Goal: Task Accomplishment & Management: Manage account settings

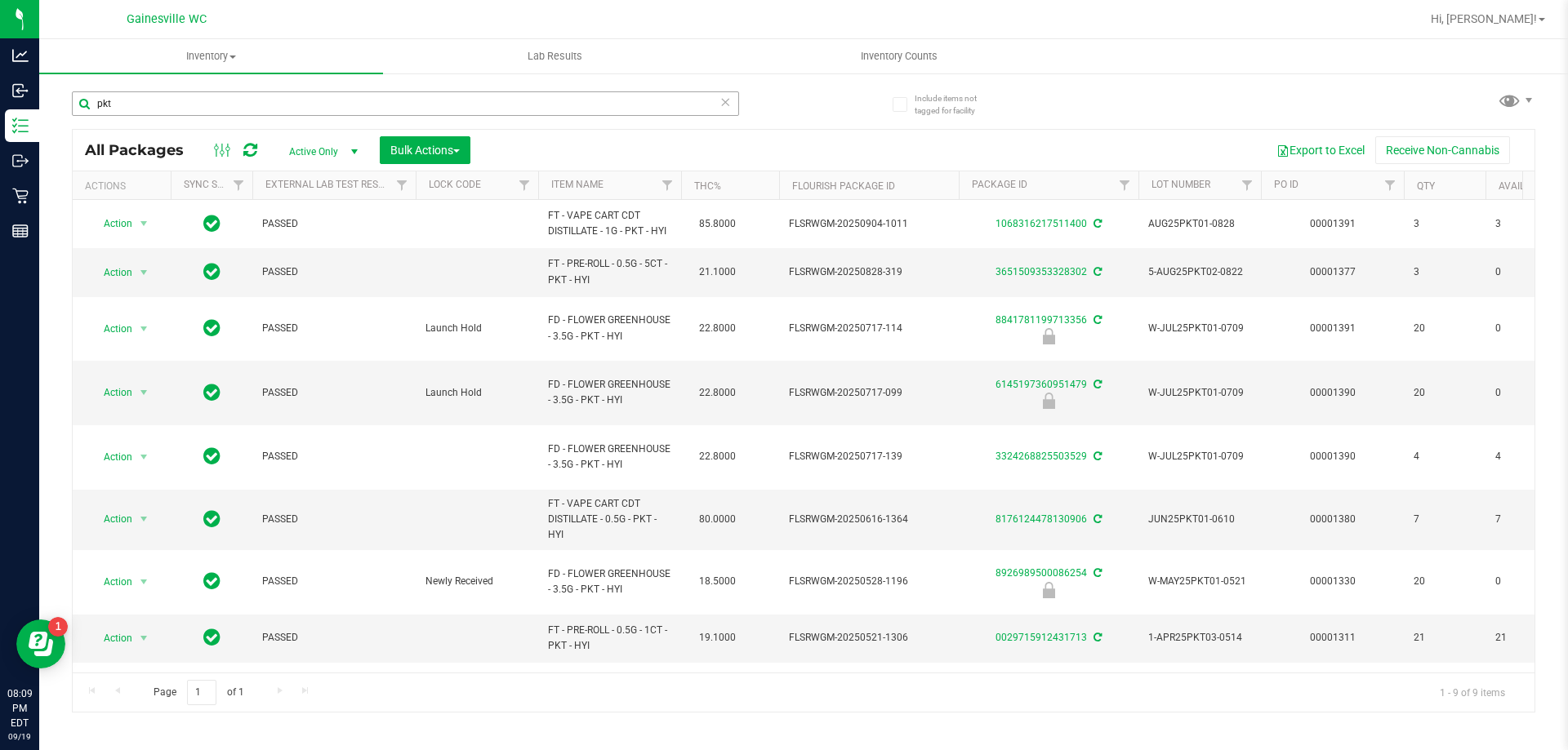
drag, startPoint x: 122, startPoint y: 97, endPoint x: 83, endPoint y: 105, distance: 39.8
click at [83, 105] on input "pkt" at bounding box center [405, 103] width 667 height 24
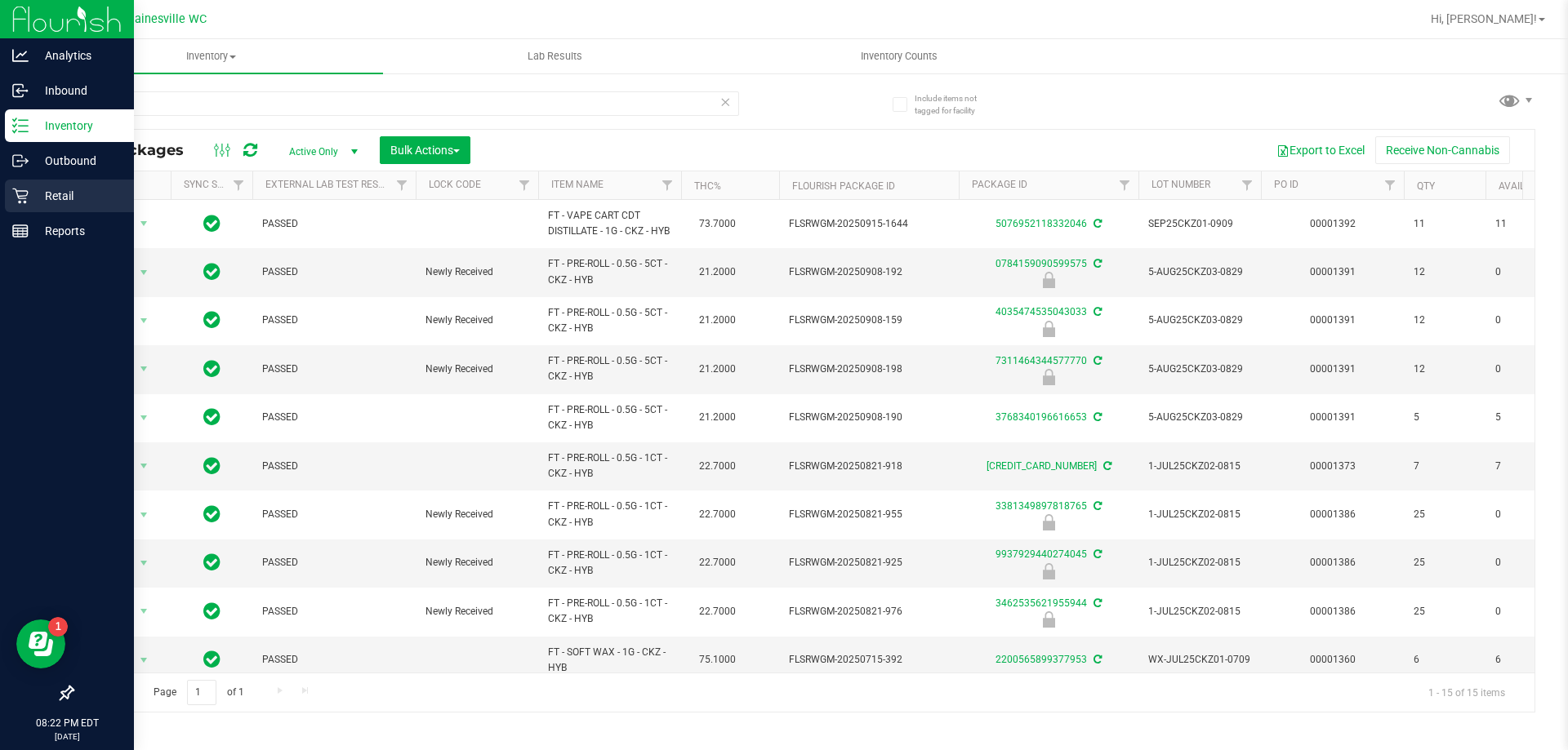
type input "ckz"
click at [42, 212] on link "Retail" at bounding box center [67, 197] width 134 height 35
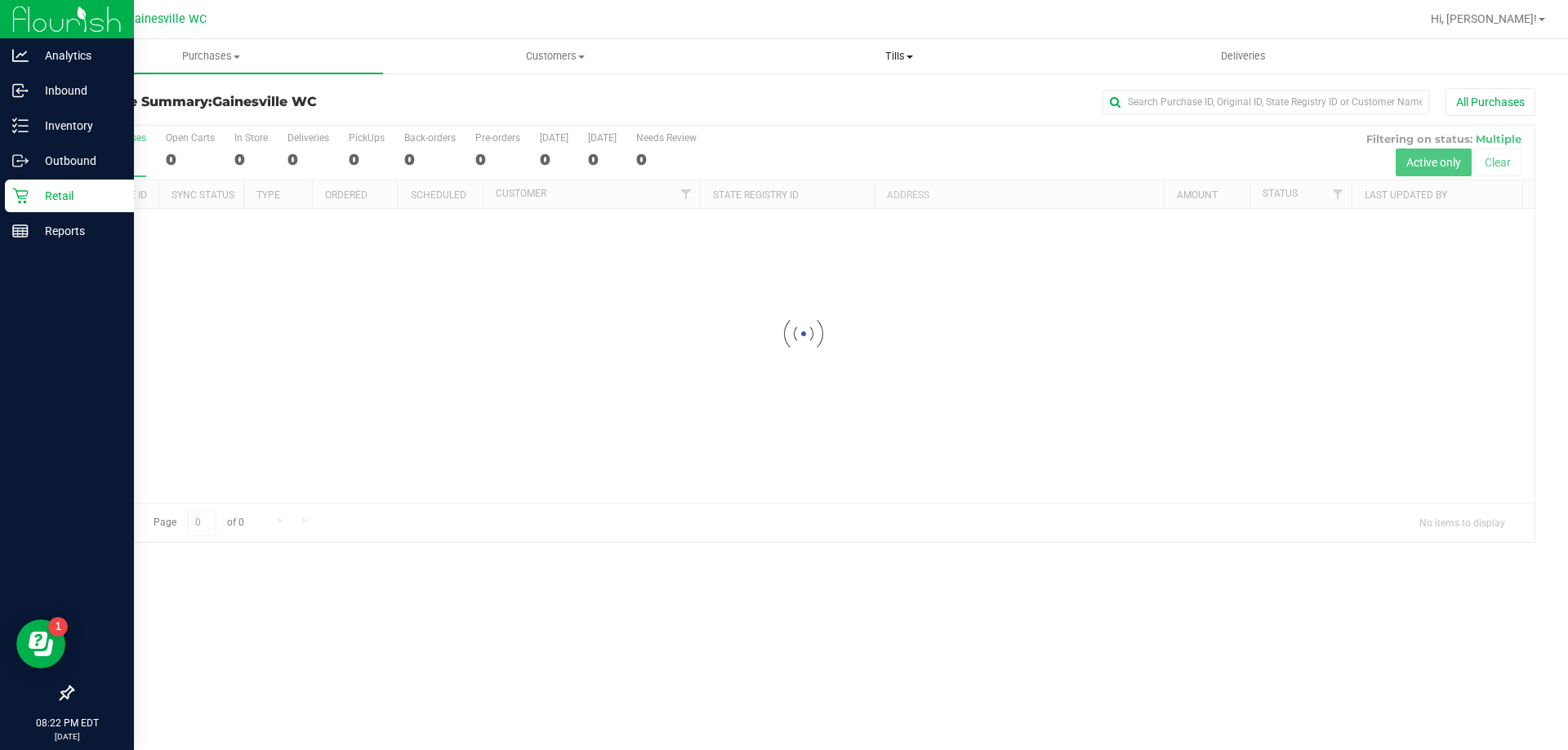
click at [915, 57] on span "Tills" at bounding box center [898, 56] width 342 height 14
click at [872, 90] on li "Manage tills" at bounding box center [898, 99] width 344 height 20
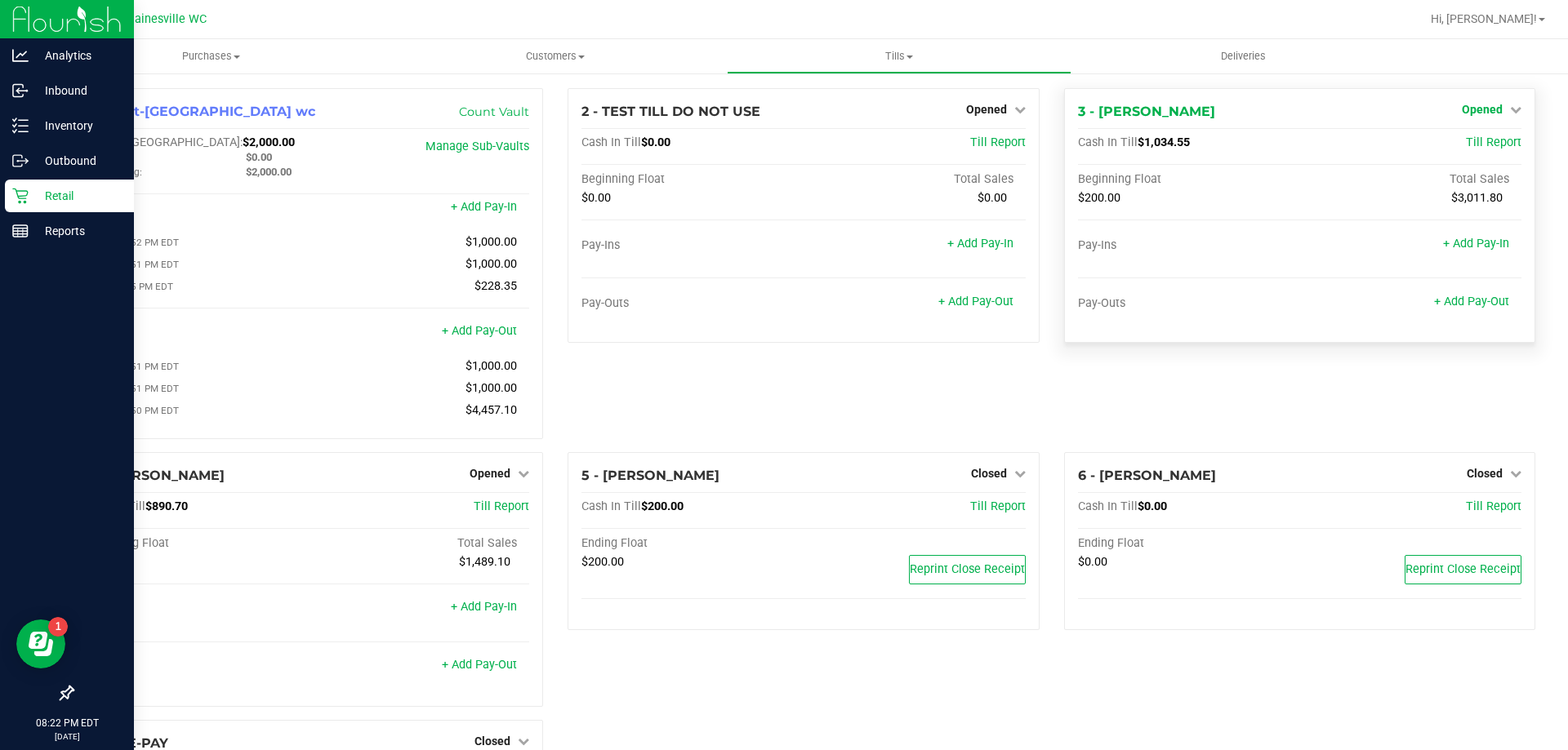
click at [1468, 113] on span "Opened" at bounding box center [1482, 109] width 41 height 13
click at [1446, 139] on div "Close Till" at bounding box center [1483, 144] width 121 height 21
click at [1462, 140] on link "Close Till" at bounding box center [1483, 143] width 44 height 13
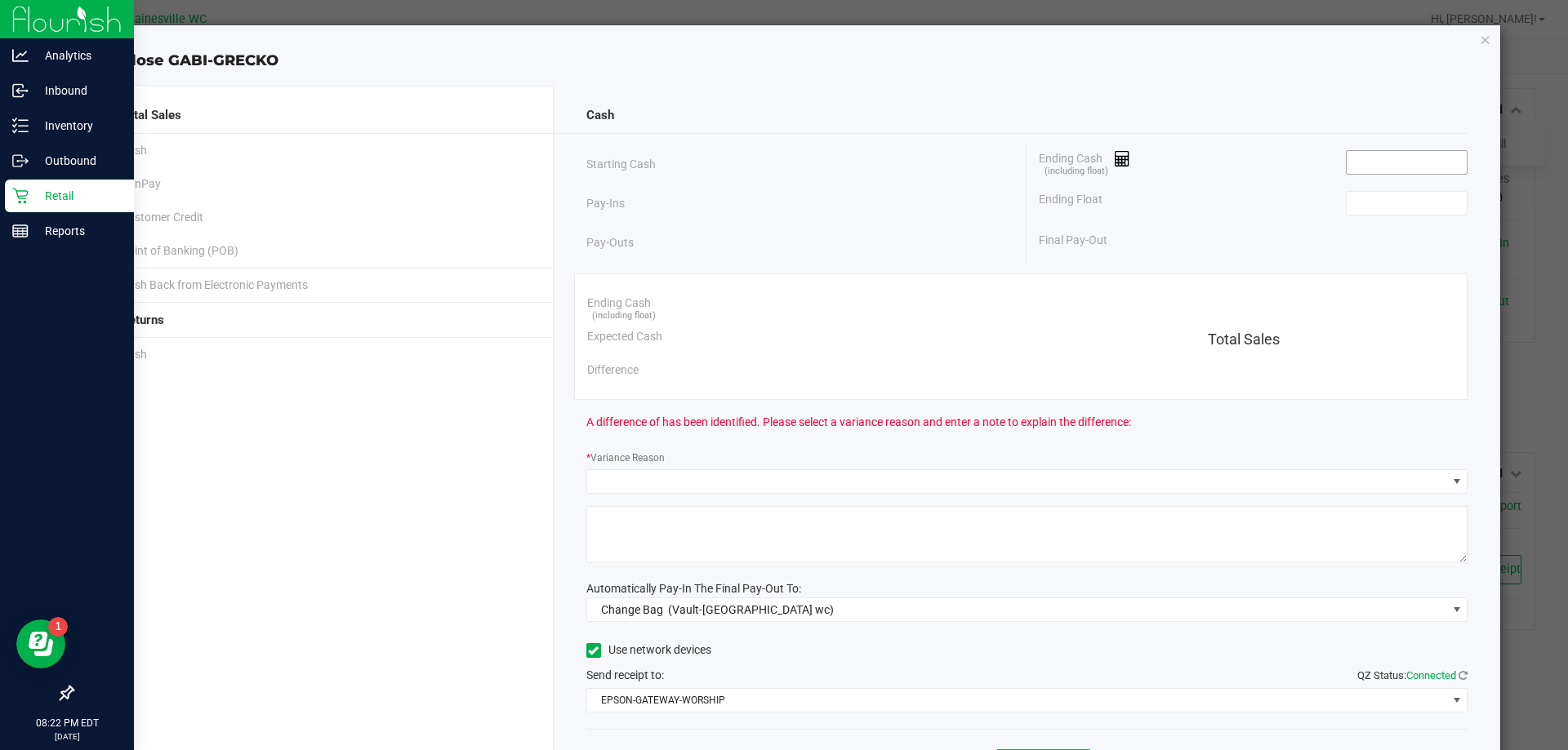
click at [1379, 159] on input at bounding box center [1406, 163] width 120 height 23
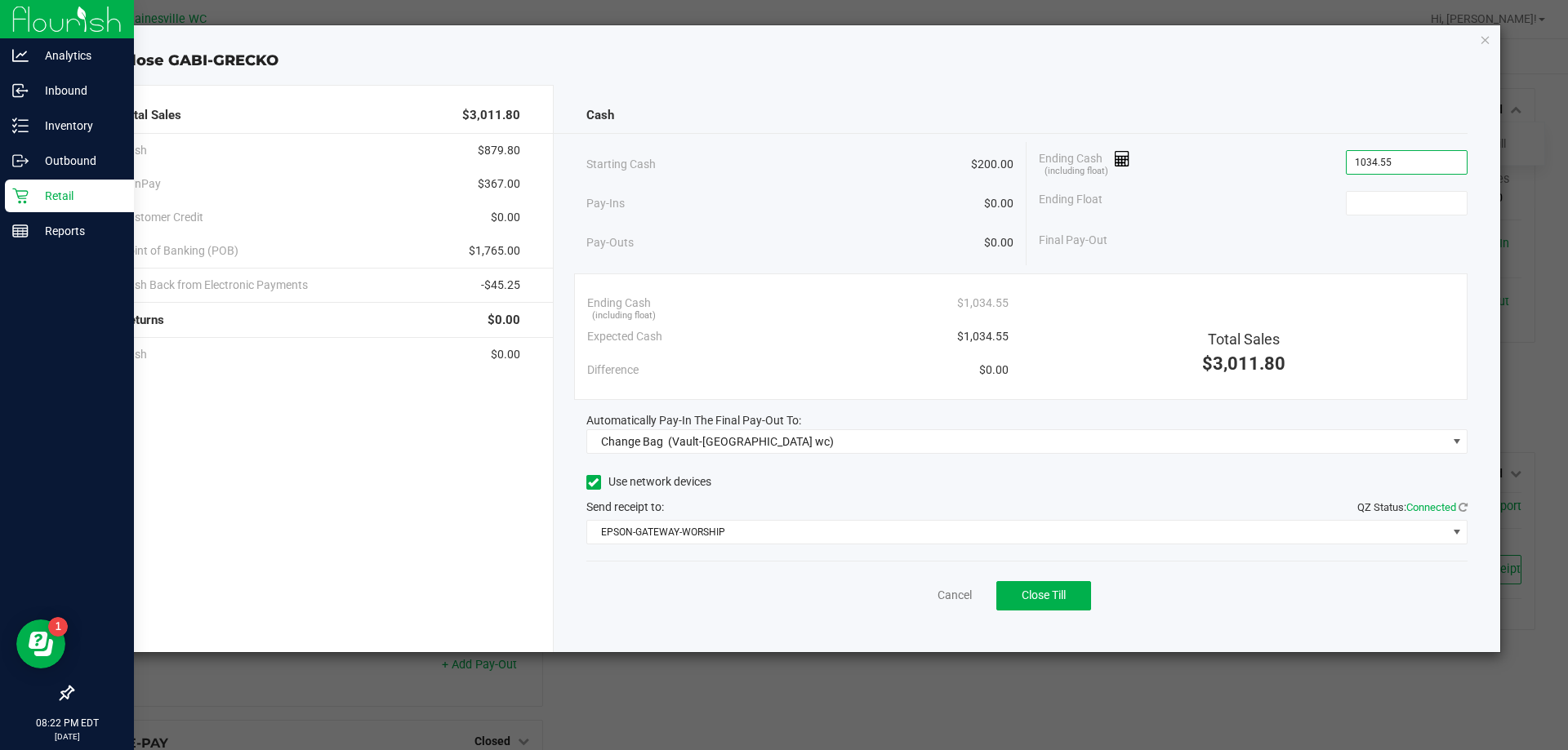
type input "$1,034.55"
click at [1394, 189] on div "Ending Float" at bounding box center [1252, 204] width 428 height 41
click at [1393, 192] on input at bounding box center [1406, 204] width 120 height 23
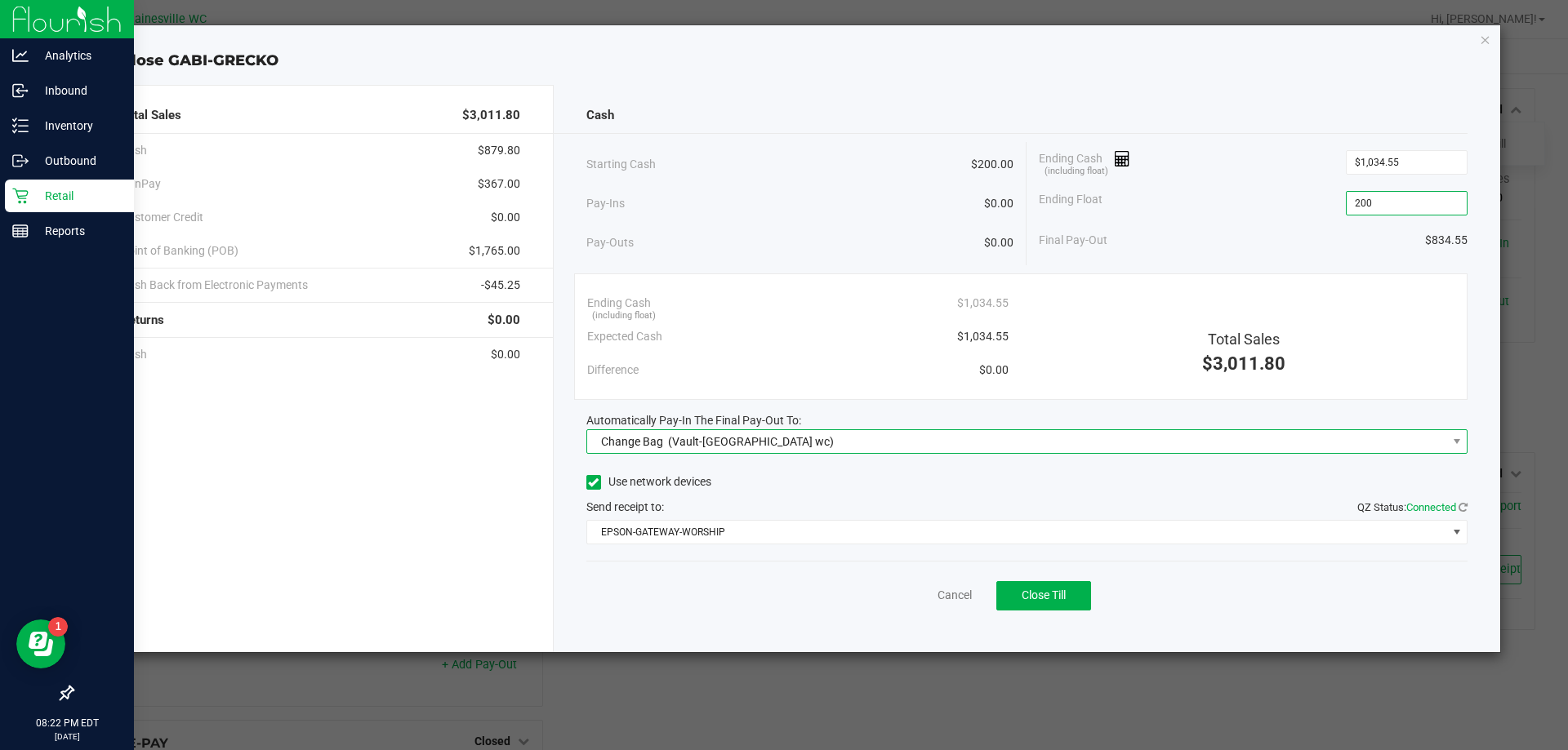
type input "$200.00"
click at [725, 442] on span "(Vault-[GEOGRAPHIC_DATA] wc)" at bounding box center [750, 442] width 165 height 13
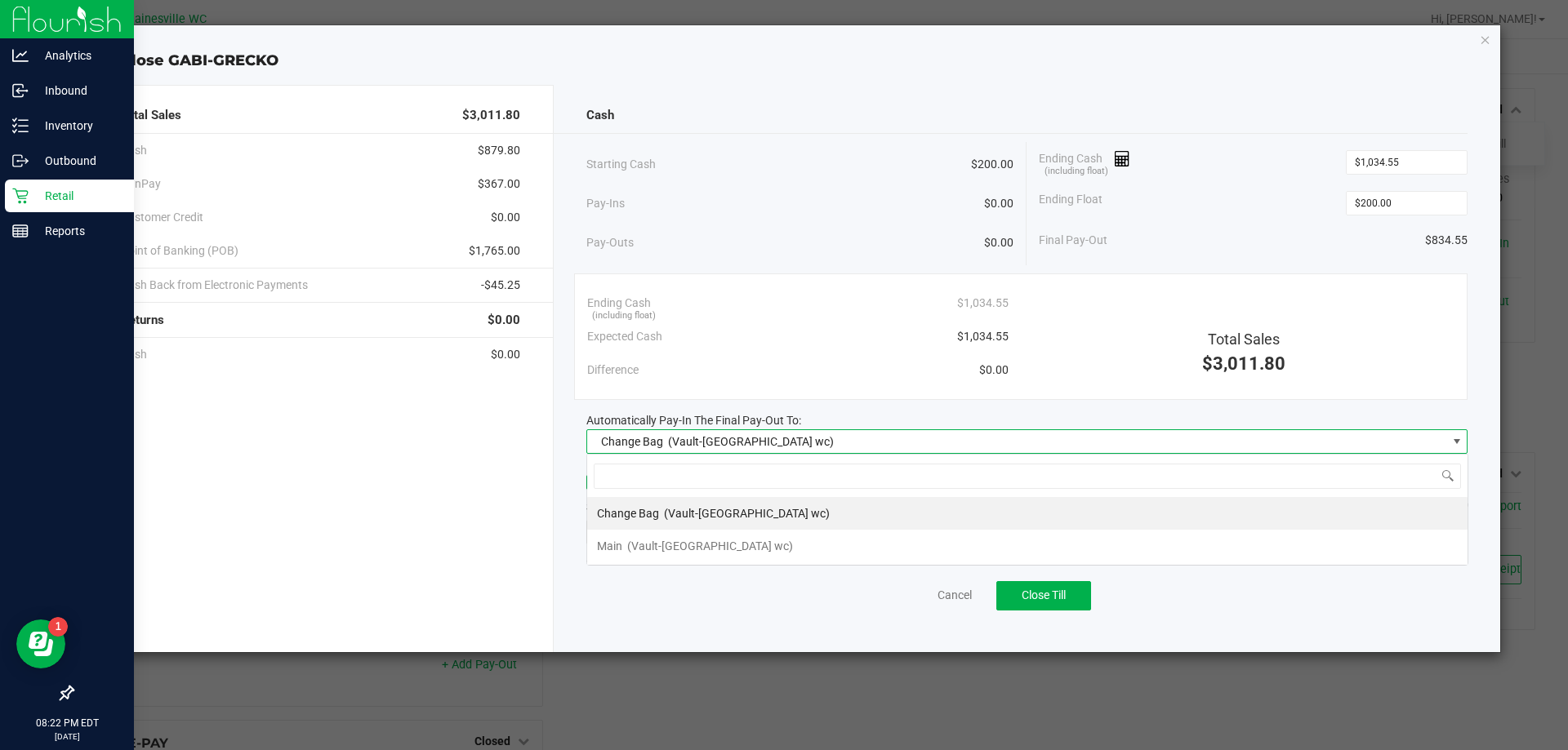
scroll to position [24, 881]
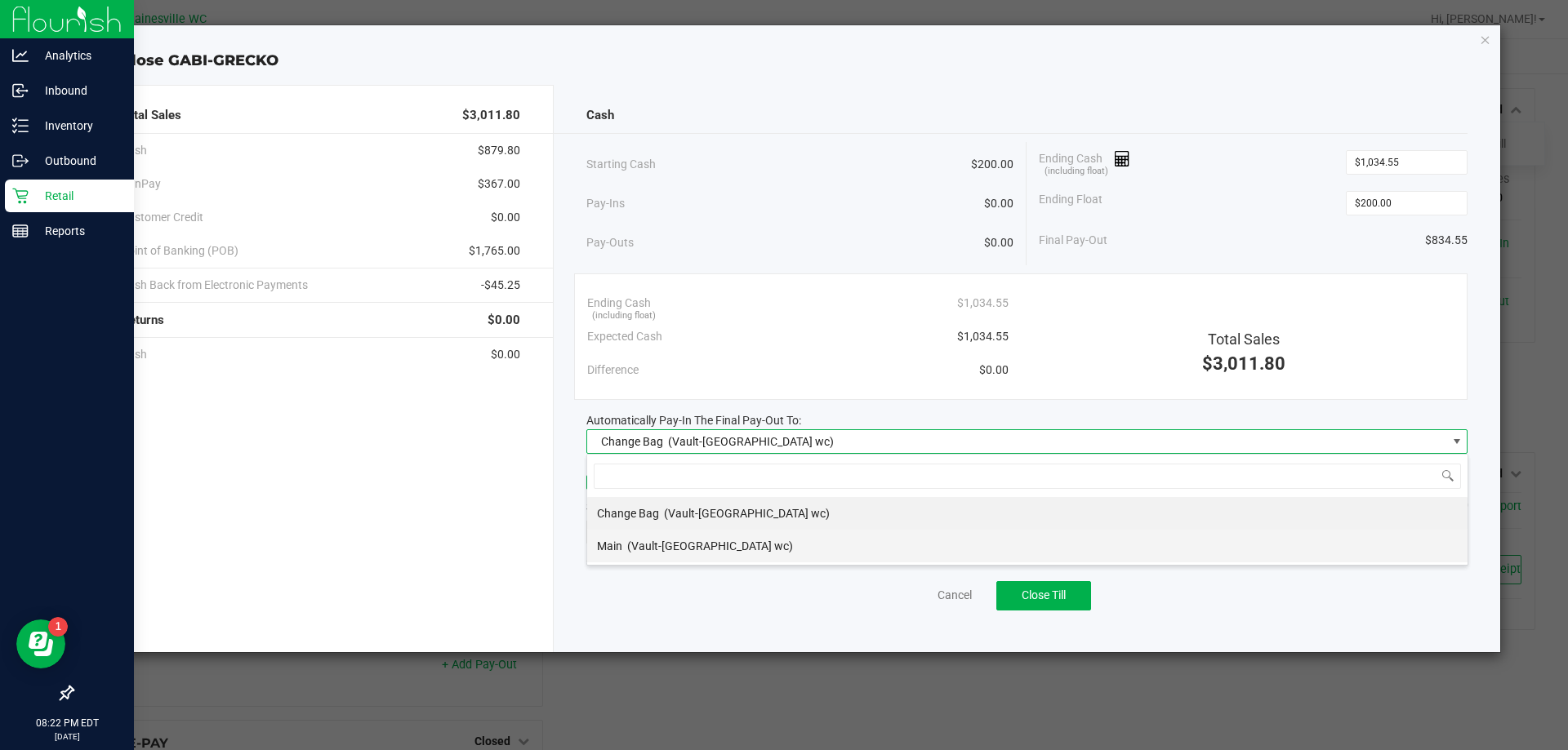
click at [679, 542] on span "(Vault-[GEOGRAPHIC_DATA] wc)" at bounding box center [709, 546] width 165 height 13
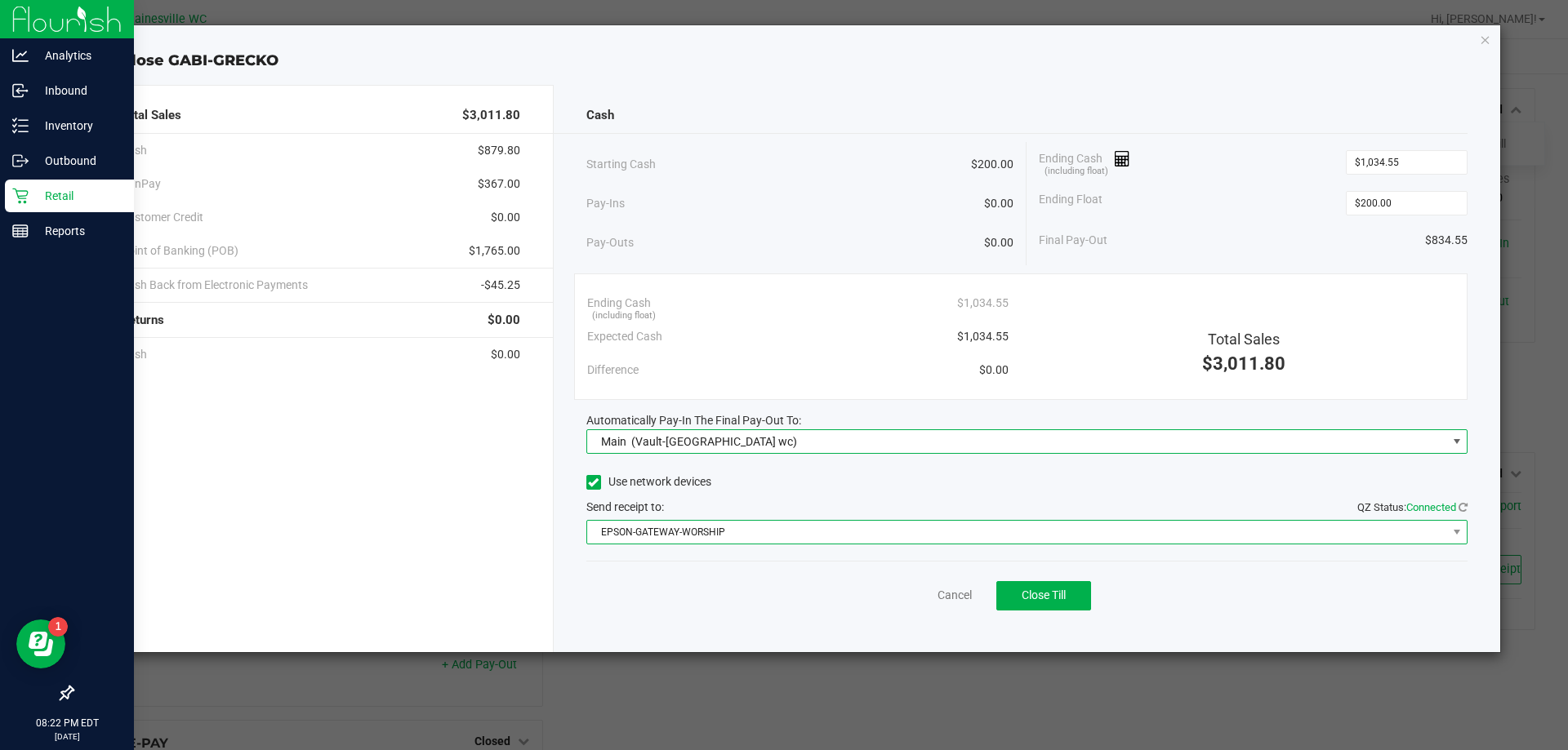
click at [690, 536] on span "EPSON-GATEWAY-WORSHIP" at bounding box center [1017, 533] width 860 height 23
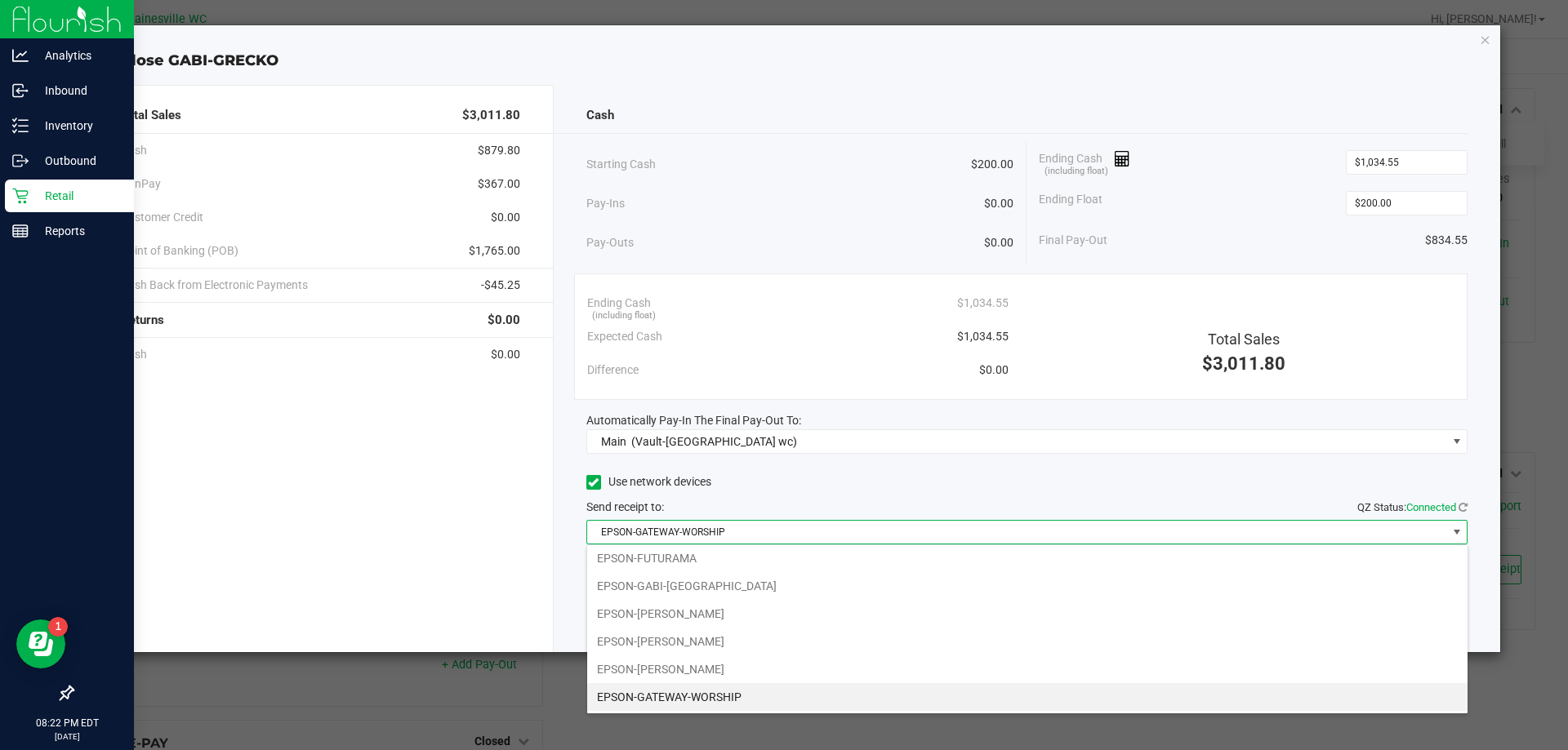
click at [932, 476] on div "Use network devices" at bounding box center [1027, 482] width 881 height 24
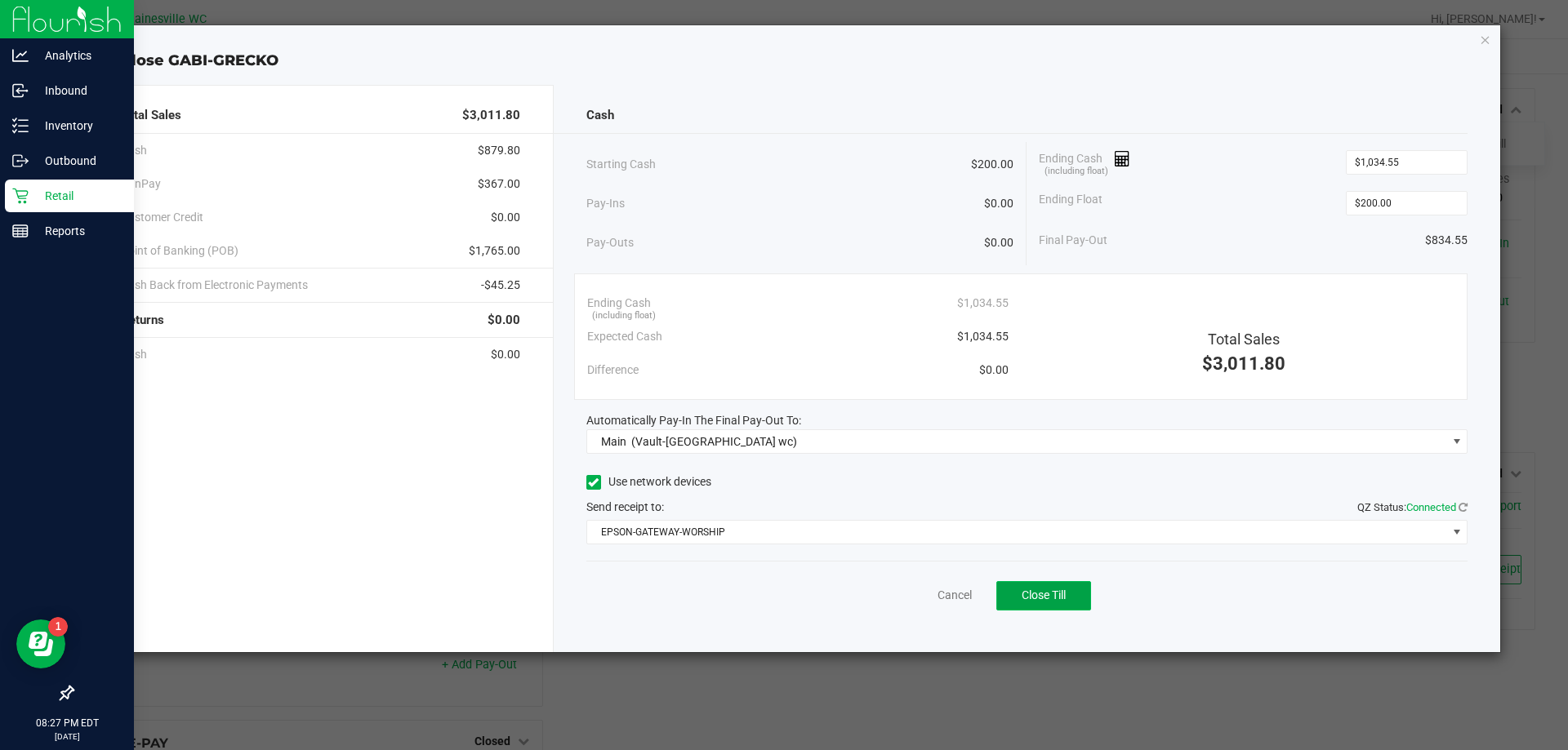
click at [1033, 603] on button "Close Till" at bounding box center [1043, 595] width 95 height 29
click at [929, 593] on link "Dismiss" at bounding box center [919, 595] width 39 height 17
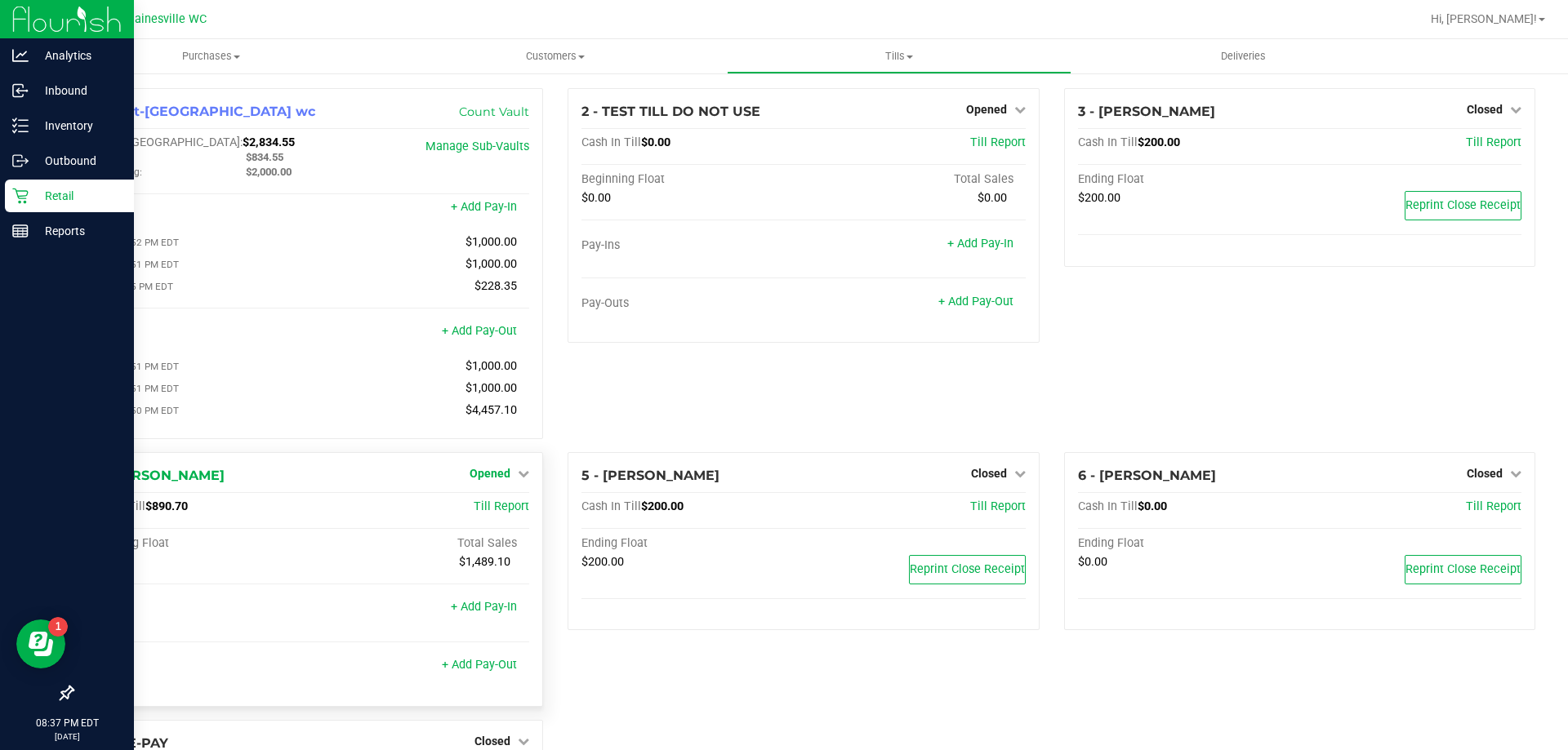
click at [502, 475] on span "Opened" at bounding box center [490, 473] width 41 height 13
click at [492, 513] on link "Close Till" at bounding box center [492, 507] width 44 height 13
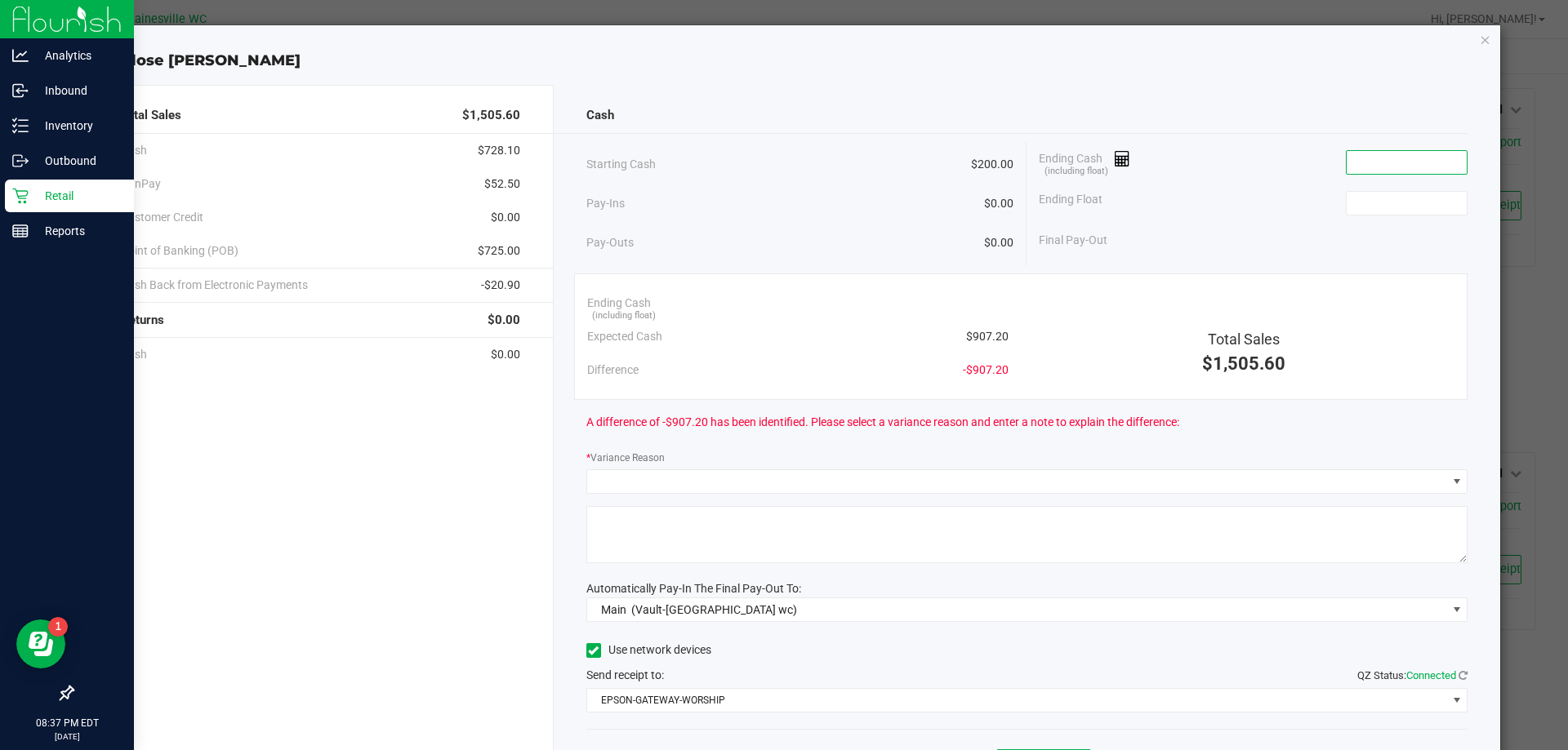
click at [1355, 156] on input at bounding box center [1406, 163] width 120 height 23
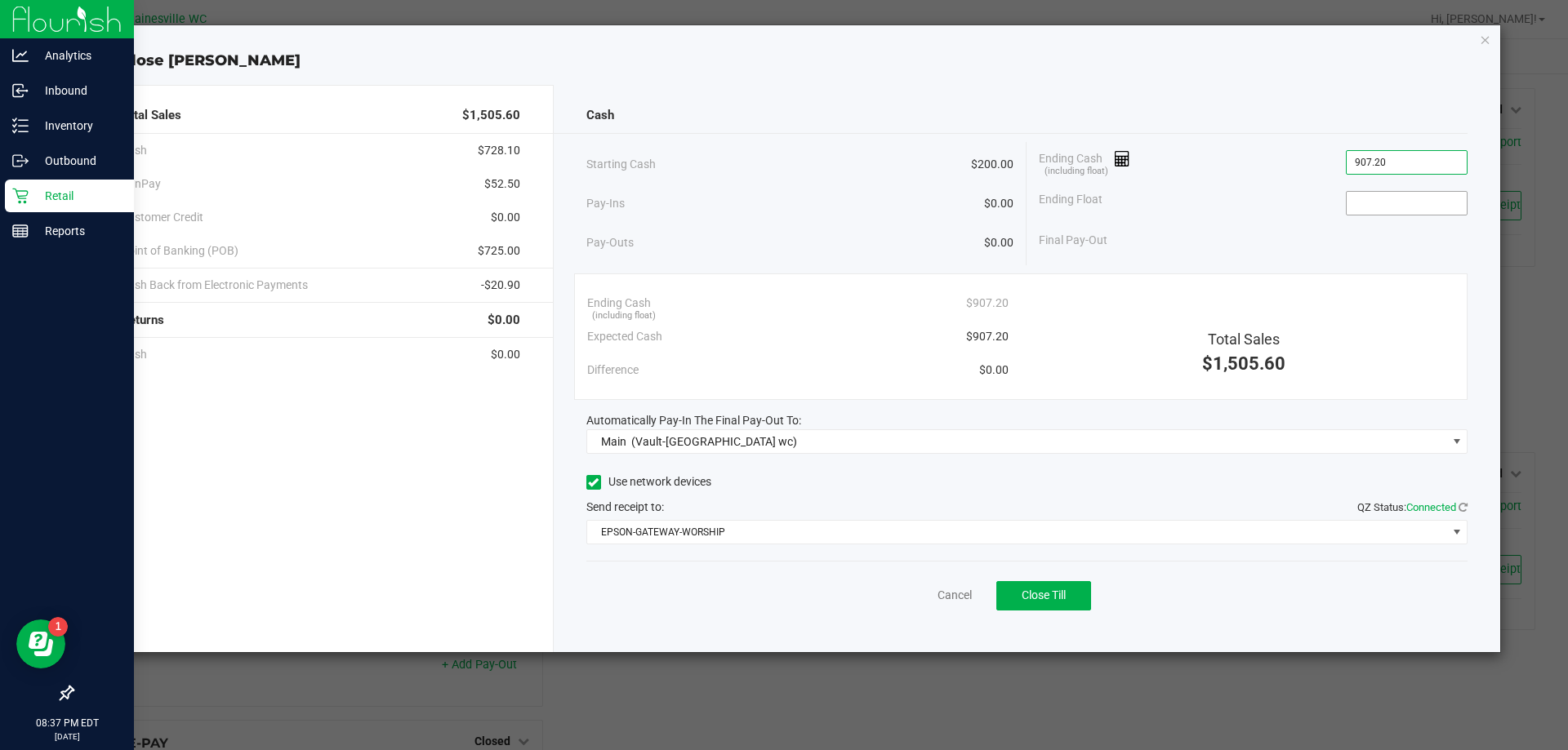
type input "$907.20"
click at [1378, 214] on input at bounding box center [1406, 204] width 120 height 23
click at [1076, 587] on button "Close Till" at bounding box center [1043, 595] width 95 height 29
type input "$200.00"
click at [922, 596] on link "Dismiss" at bounding box center [919, 595] width 39 height 17
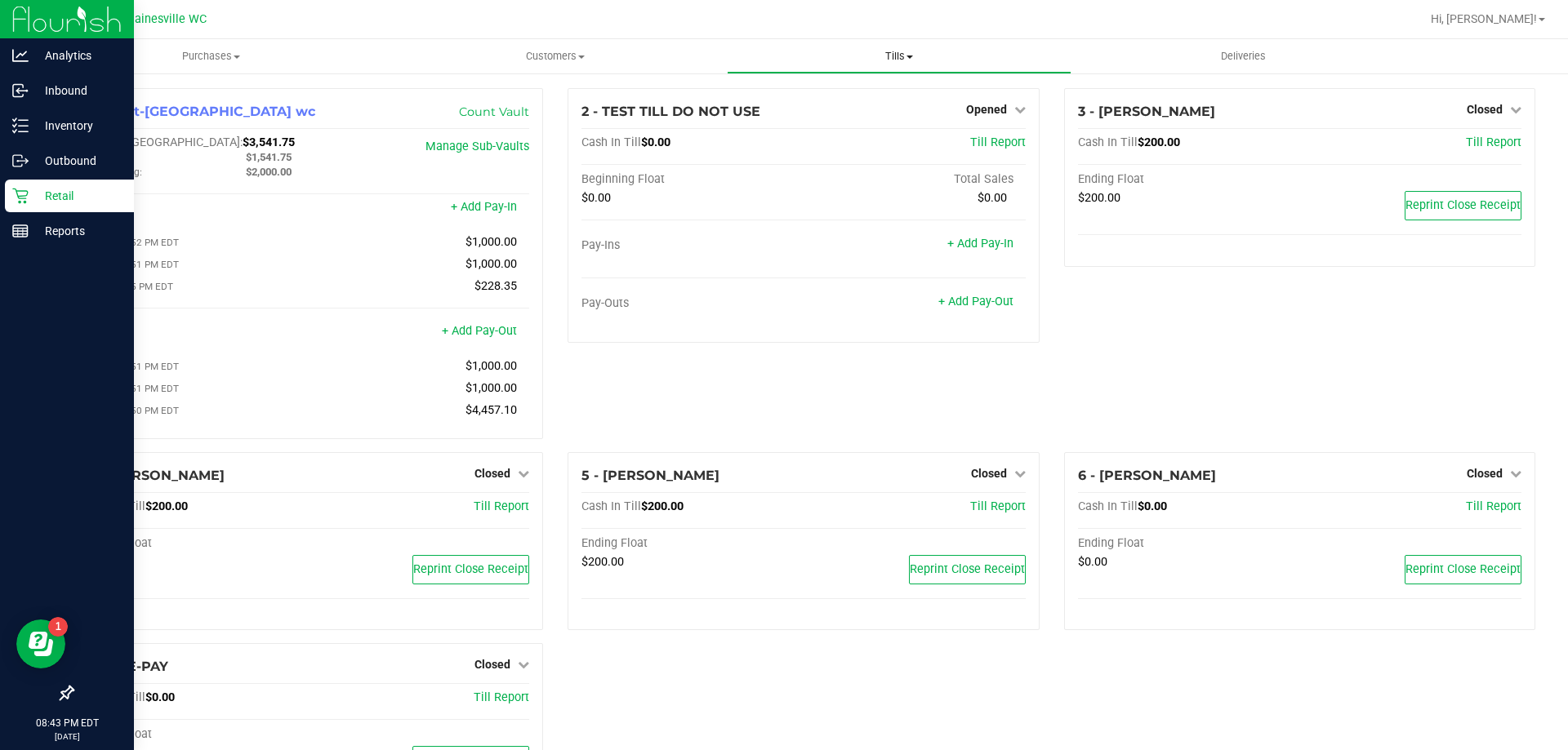
click at [911, 51] on span "Tills" at bounding box center [898, 56] width 342 height 14
click at [876, 119] on span "Reconcile e-payments" at bounding box center [808, 118] width 163 height 14
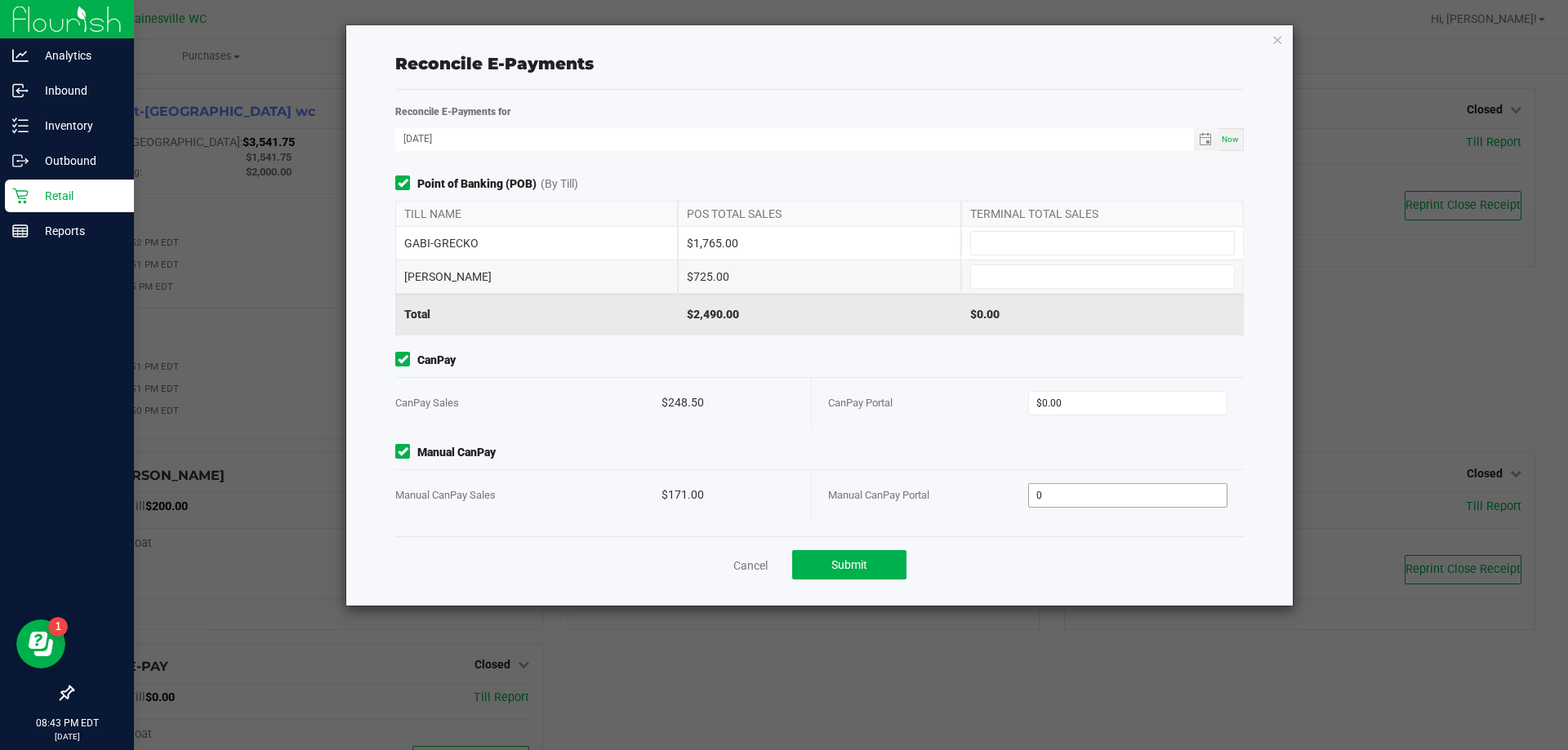
click at [1105, 501] on input "0" at bounding box center [1128, 496] width 198 height 23
type input "171"
type input "0"
type input "$171.00"
click at [1132, 409] on input "0" at bounding box center [1128, 403] width 198 height 23
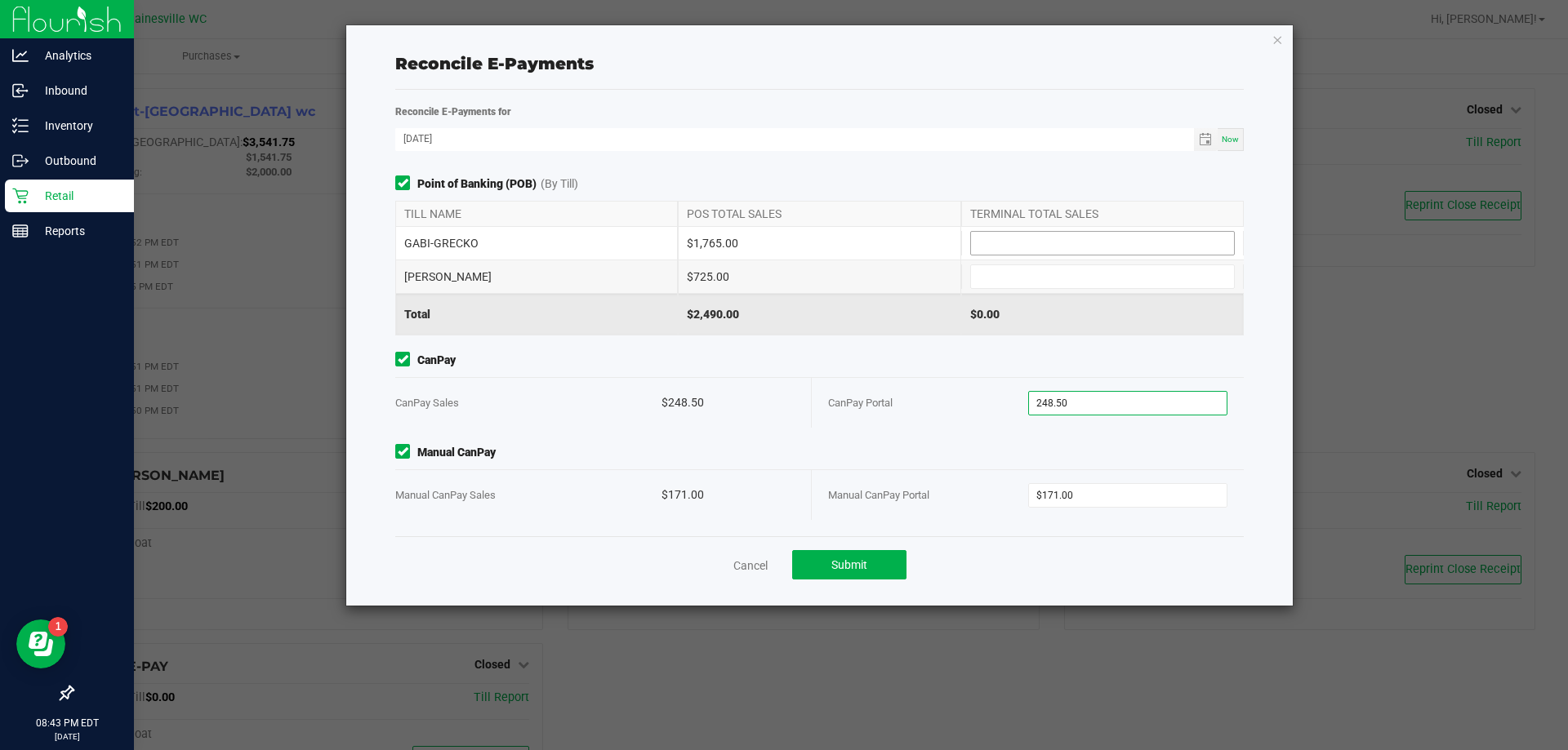
type input "$248.50"
click at [1035, 248] on input at bounding box center [1102, 243] width 263 height 23
type input "$1,765.00"
click at [1043, 269] on input at bounding box center [1102, 277] width 263 height 23
type input "$725.00"
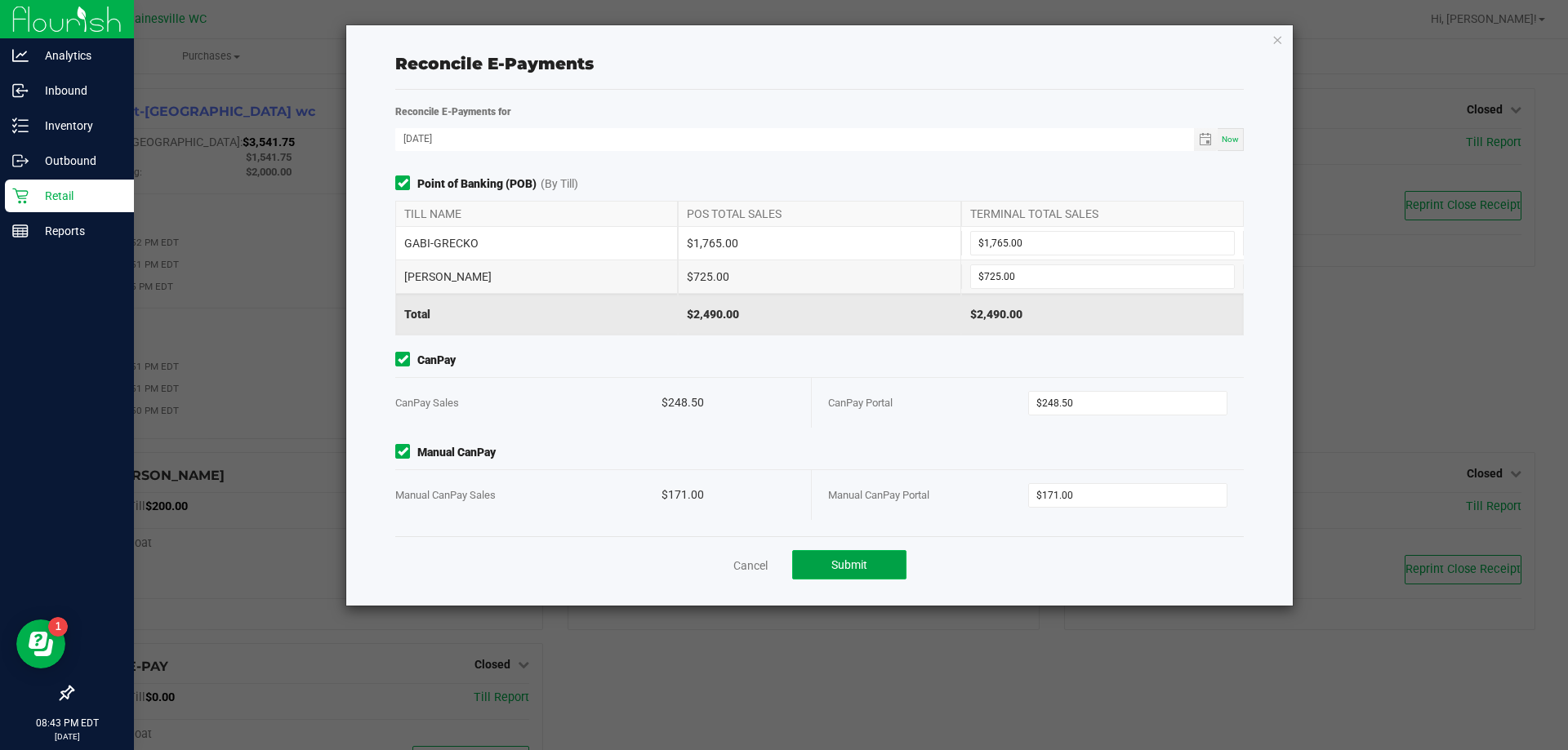
click at [885, 557] on button "Submit" at bounding box center [849, 565] width 114 height 29
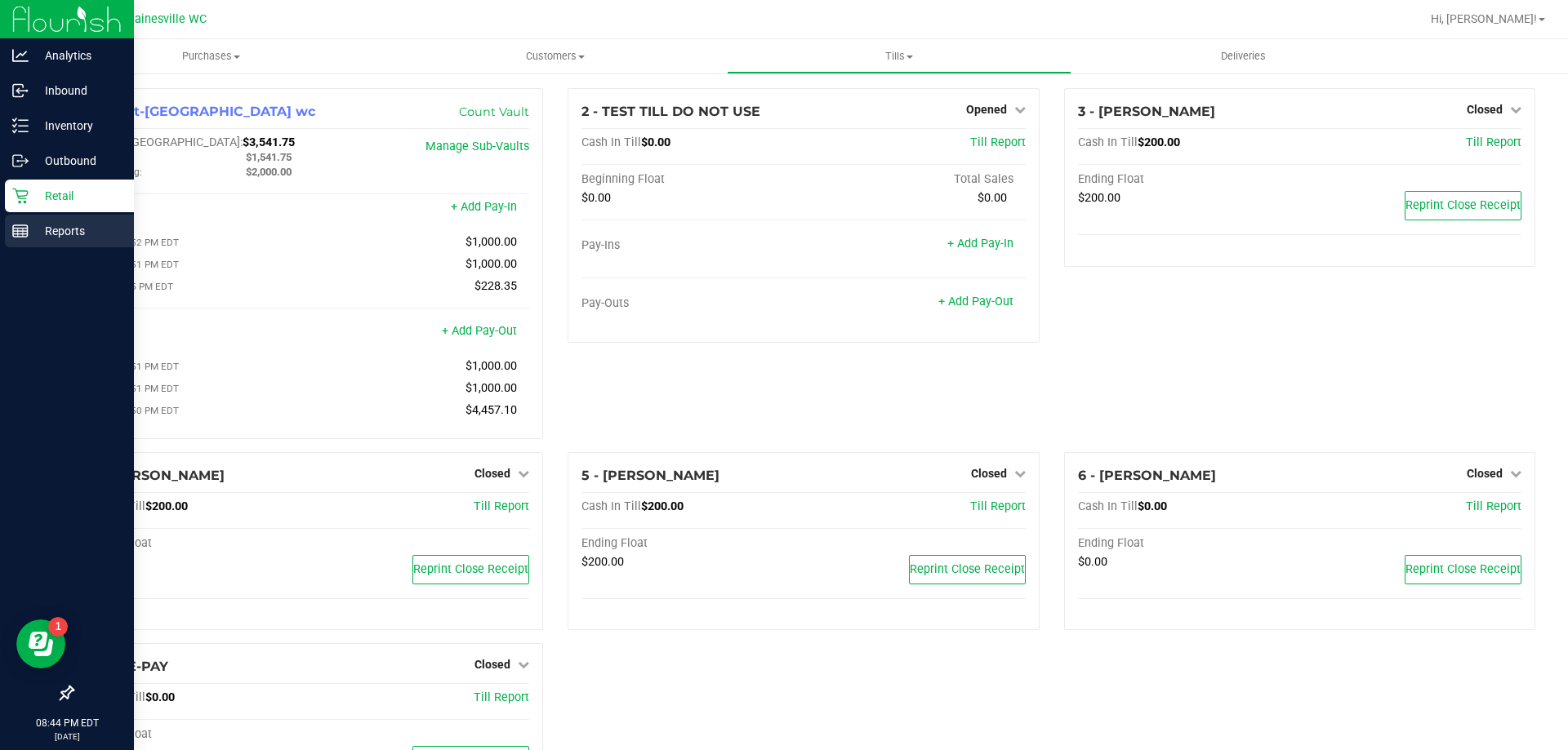
click at [33, 227] on p "Reports" at bounding box center [78, 232] width 98 height 20
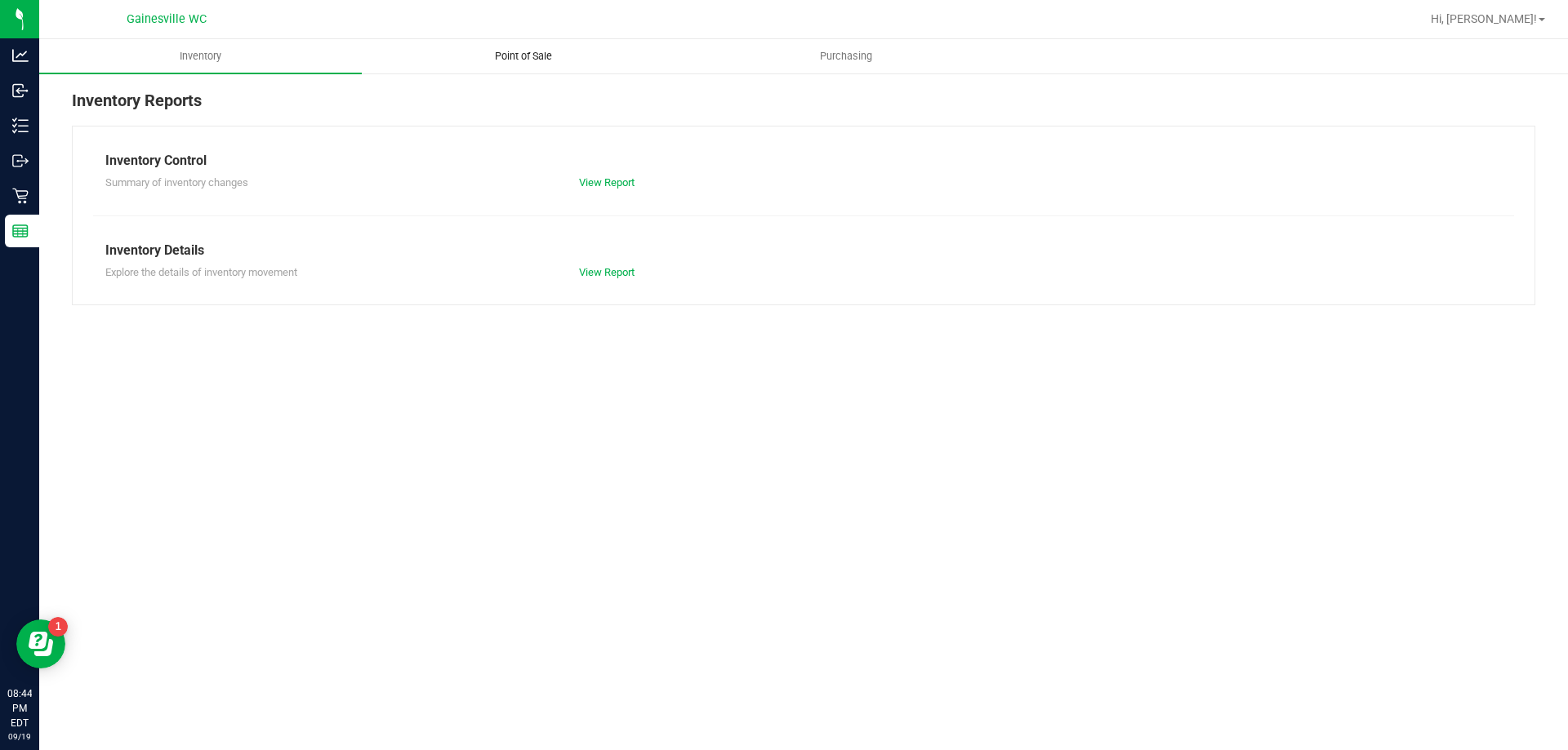
click at [540, 55] on span "Point of Sale" at bounding box center [523, 56] width 101 height 14
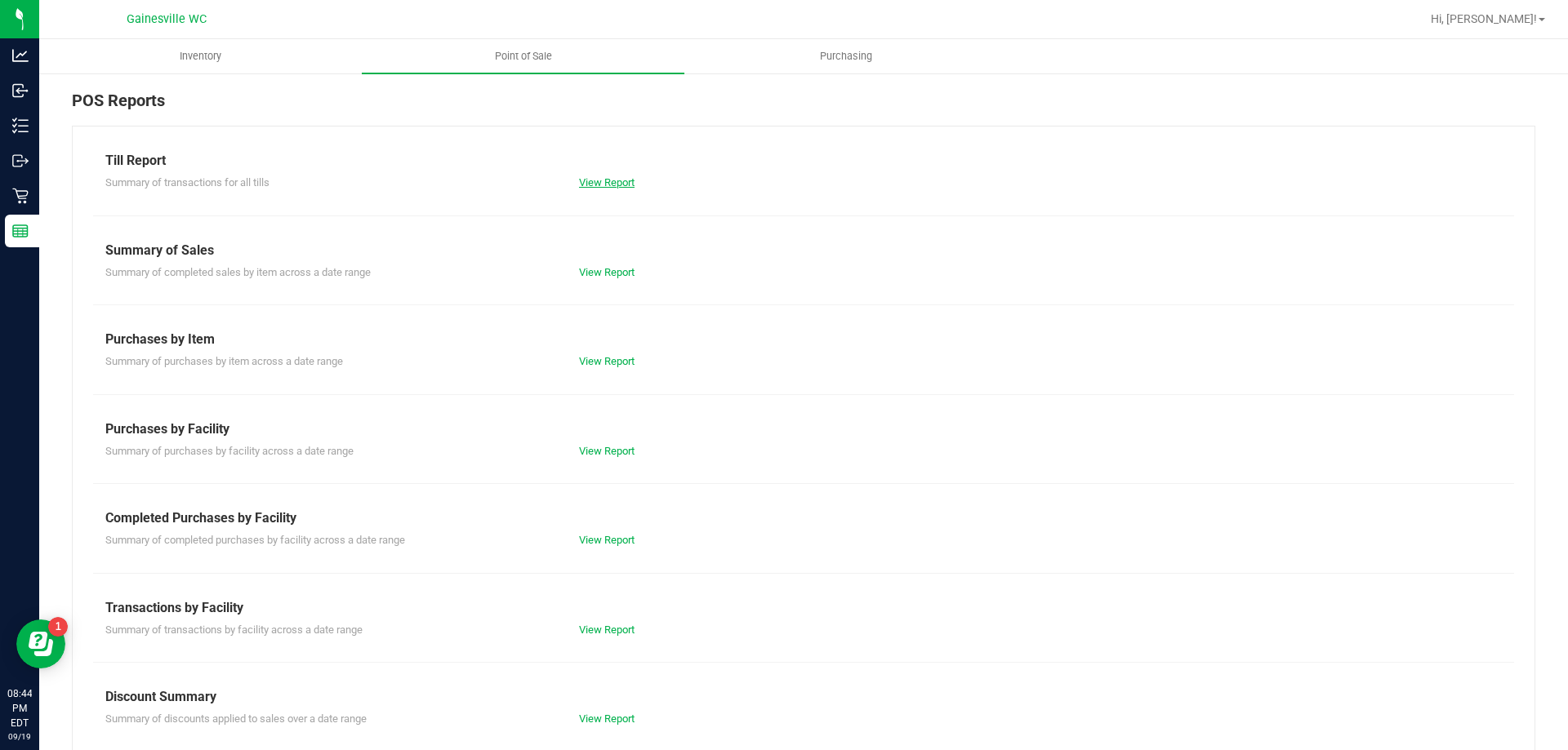
click at [603, 185] on link "View Report" at bounding box center [607, 182] width 55 height 13
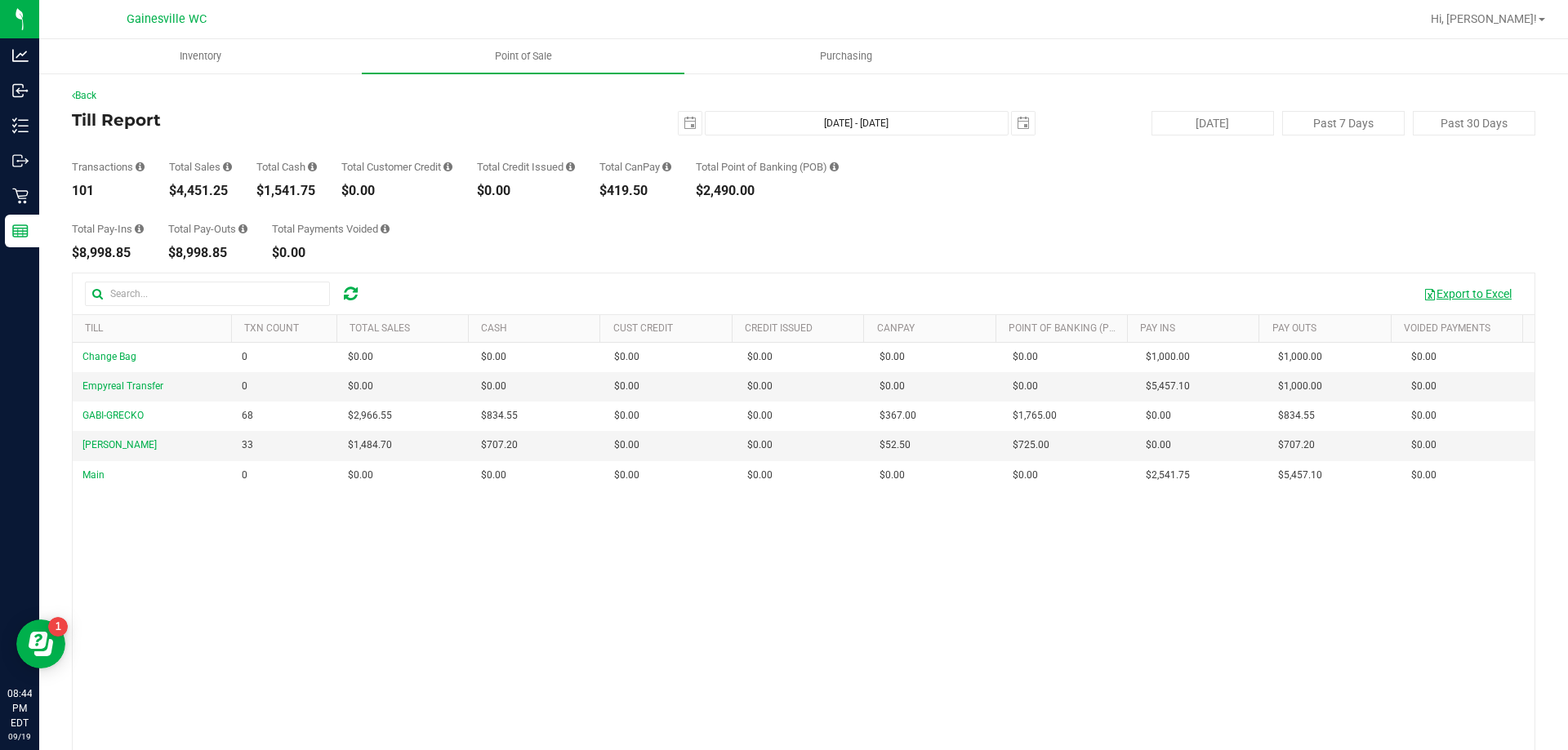
click at [1455, 293] on button "Export to Excel" at bounding box center [1467, 293] width 109 height 28
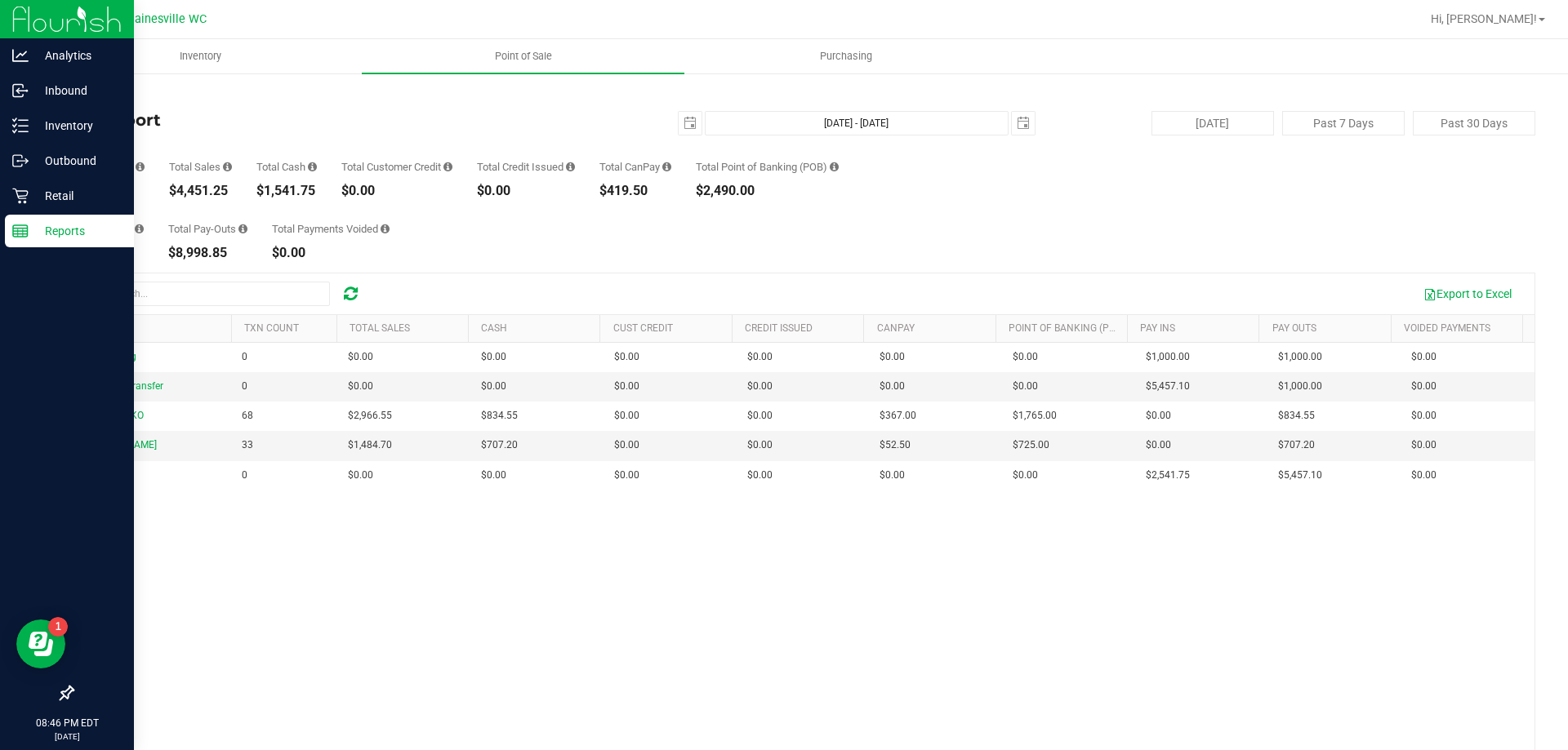
click at [23, 240] on div "Reports" at bounding box center [69, 231] width 129 height 33
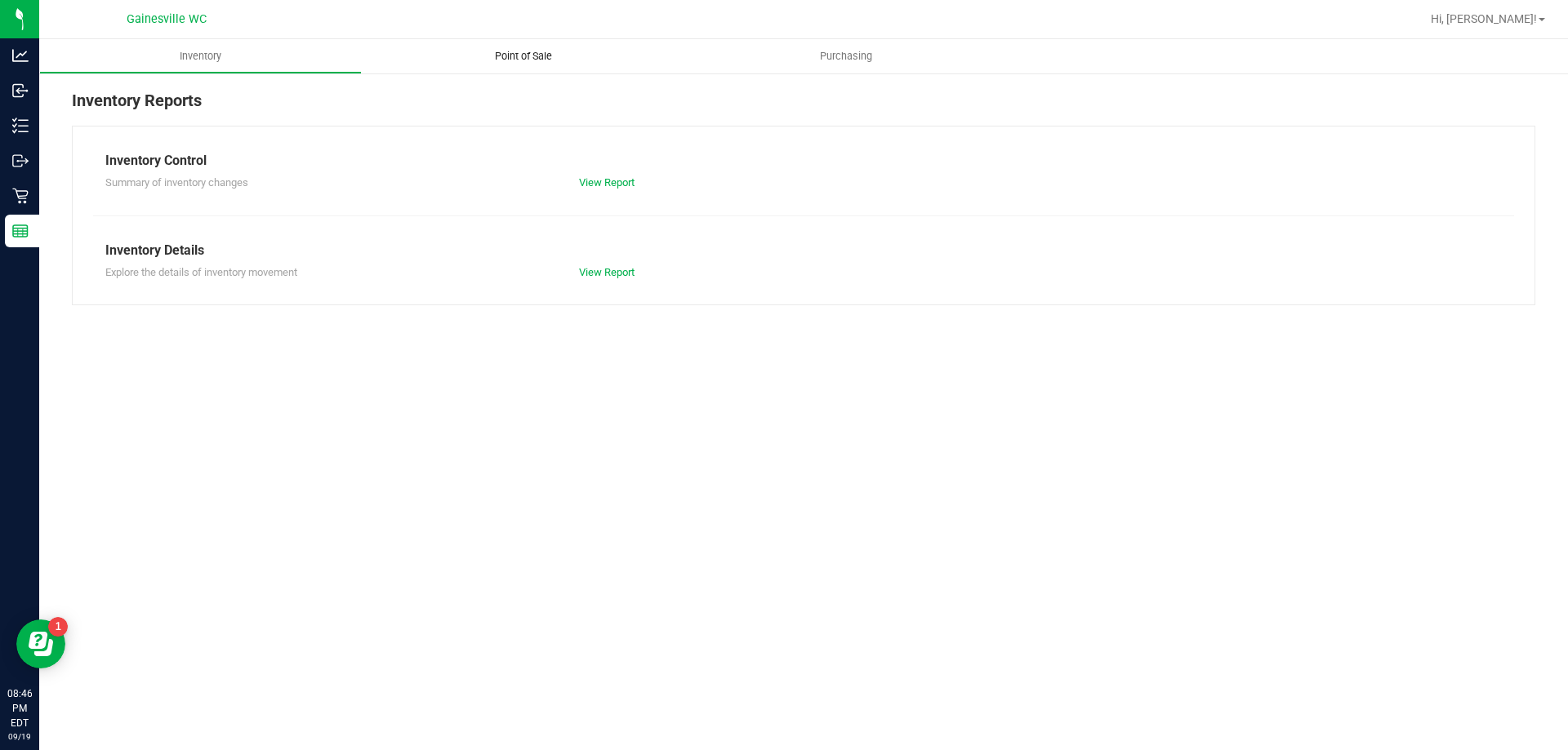
click at [524, 61] on span "Point of Sale" at bounding box center [523, 56] width 101 height 14
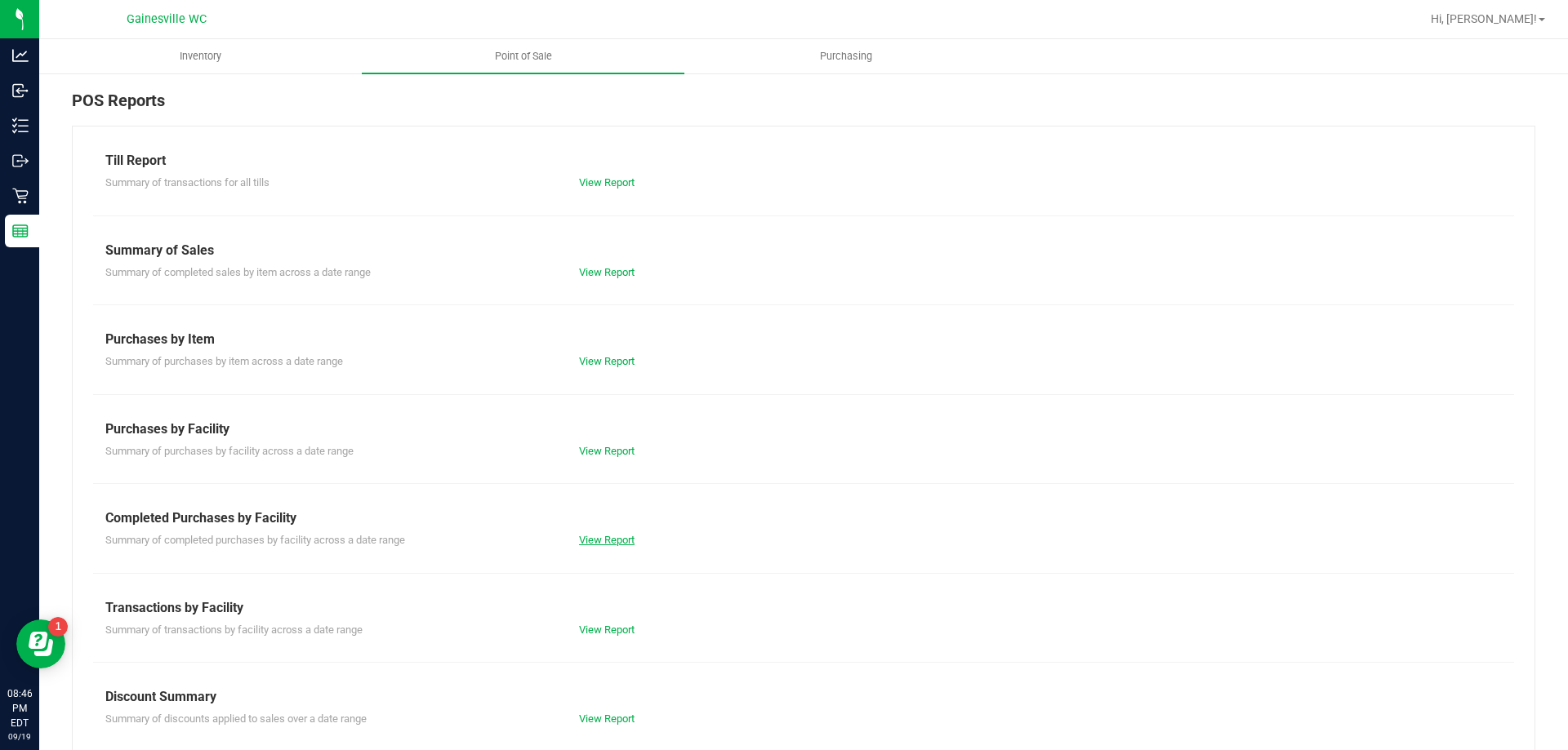
click at [630, 535] on link "View Report" at bounding box center [607, 540] width 55 height 13
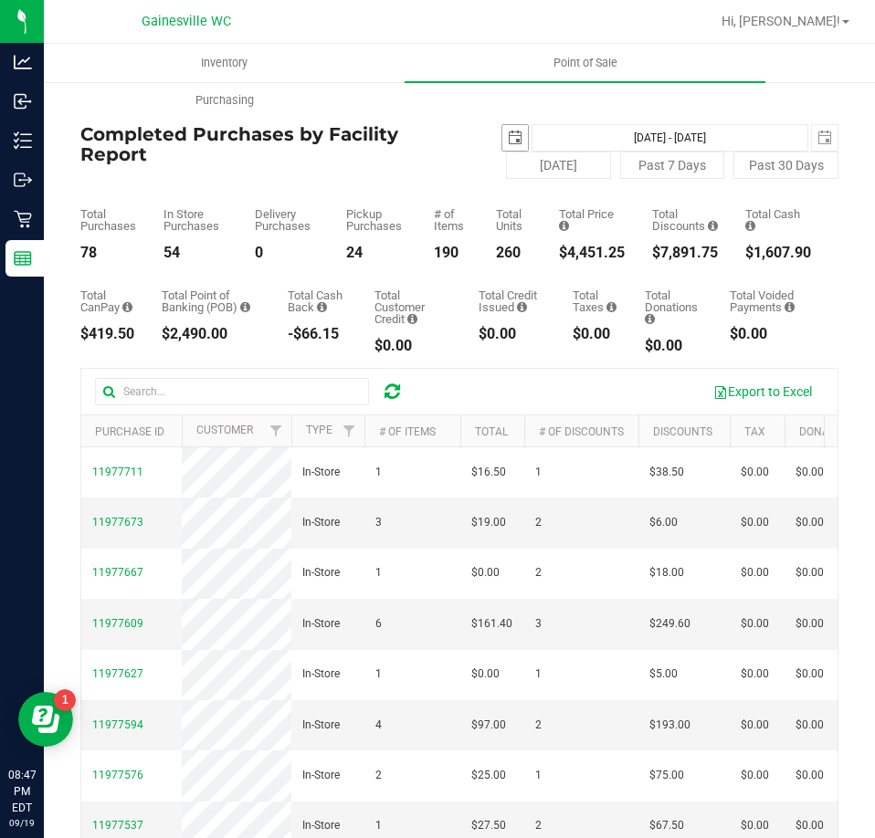
click at [502, 145] on span "select" at bounding box center [515, 138] width 26 height 26
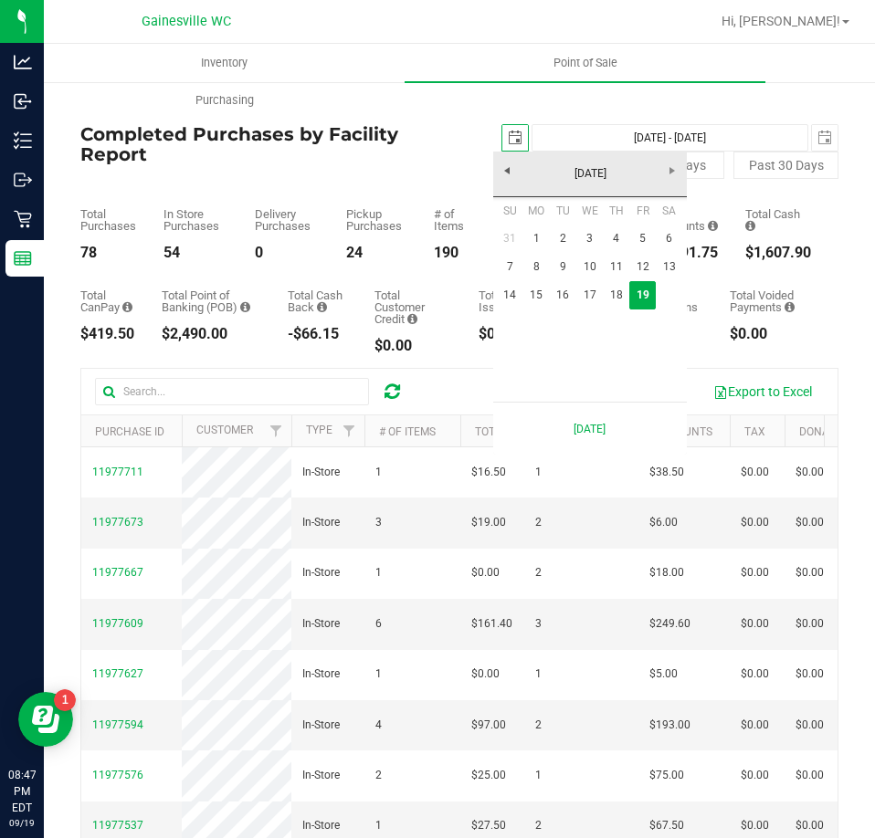
scroll to position [0, 46]
click at [517, 291] on link "14" at bounding box center [510, 295] width 26 height 28
type input "[DATE]"
type input "[DATE] - [DATE]"
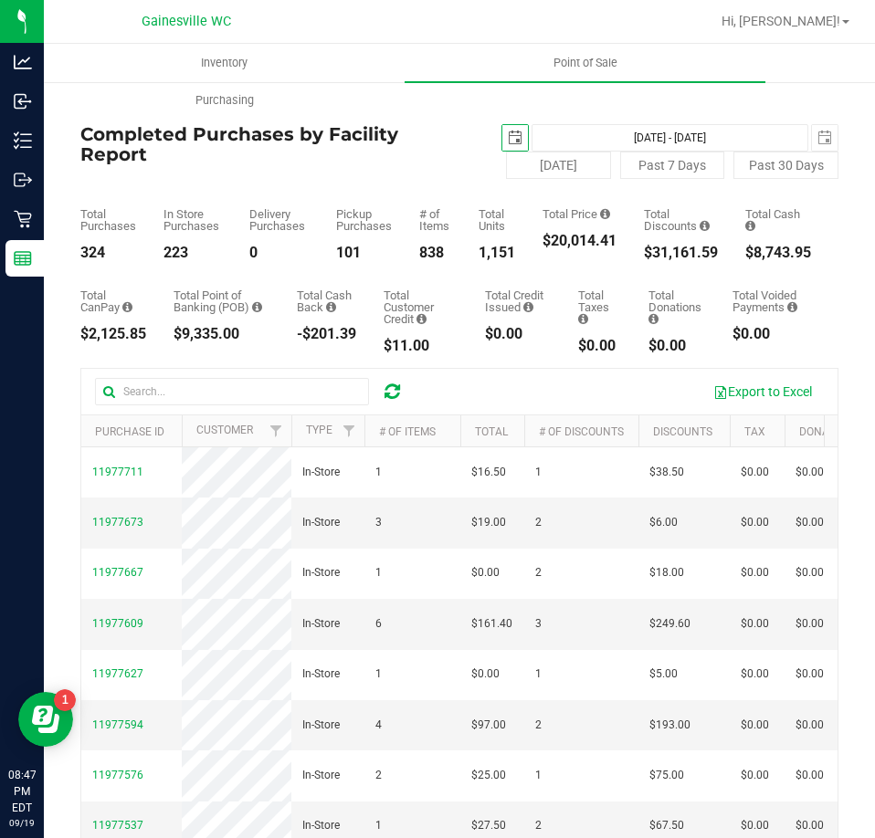
click at [508, 135] on span "select" at bounding box center [515, 138] width 15 height 15
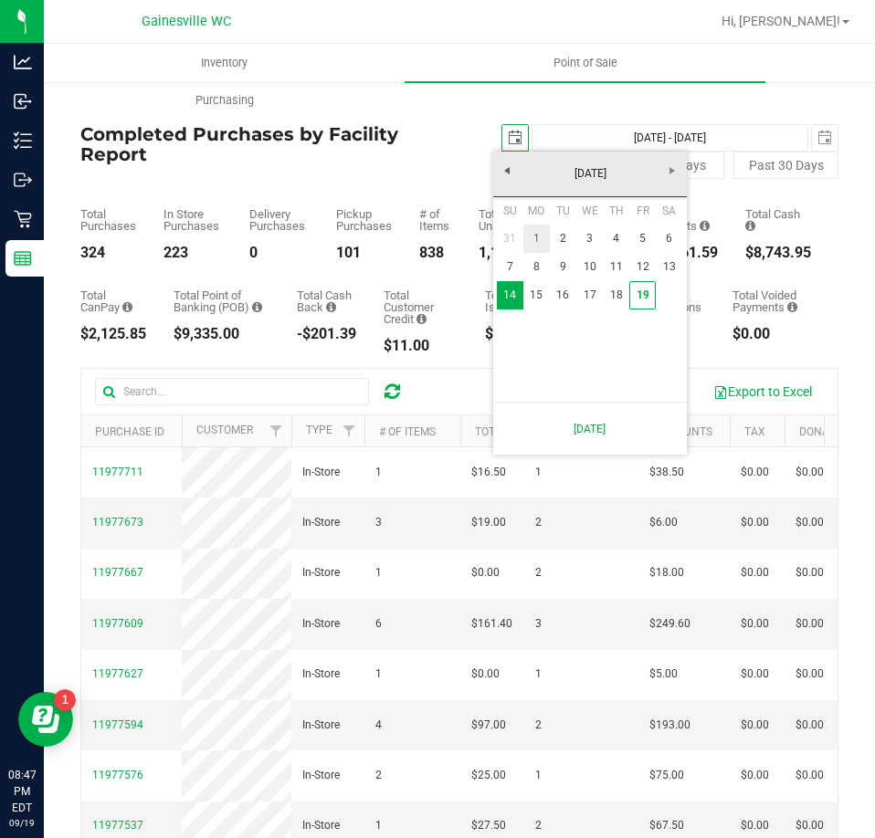
click at [535, 241] on link "1" at bounding box center [536, 239] width 26 height 28
type input "[DATE]"
type input "[DATE] - [DATE]"
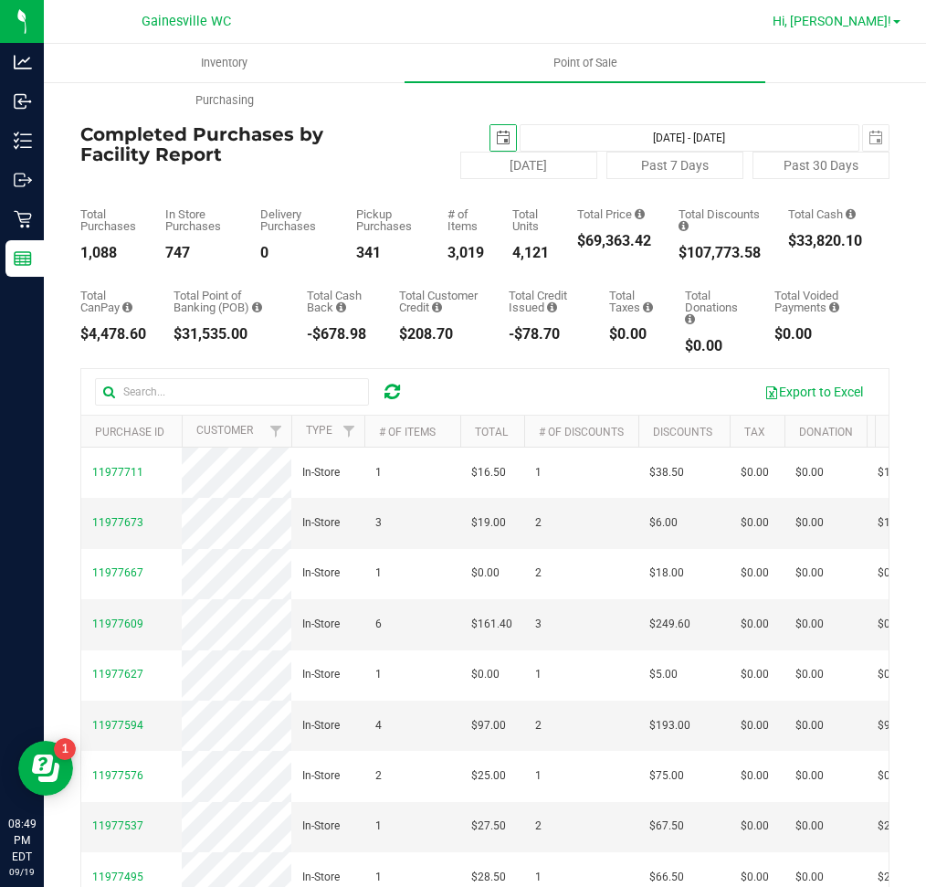
click at [879, 22] on span "Hi, [PERSON_NAME]!" at bounding box center [832, 21] width 119 height 15
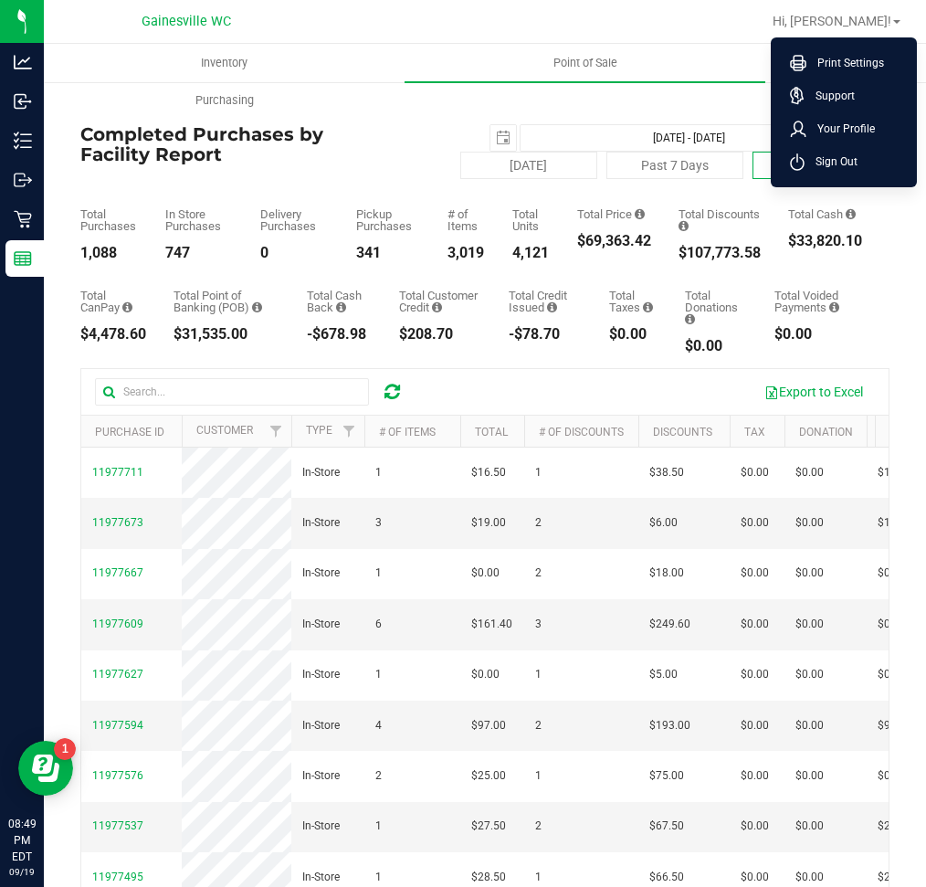
click at [838, 163] on span "Sign Out" at bounding box center [831, 162] width 53 height 18
